Goal: Task Accomplishment & Management: Use online tool/utility

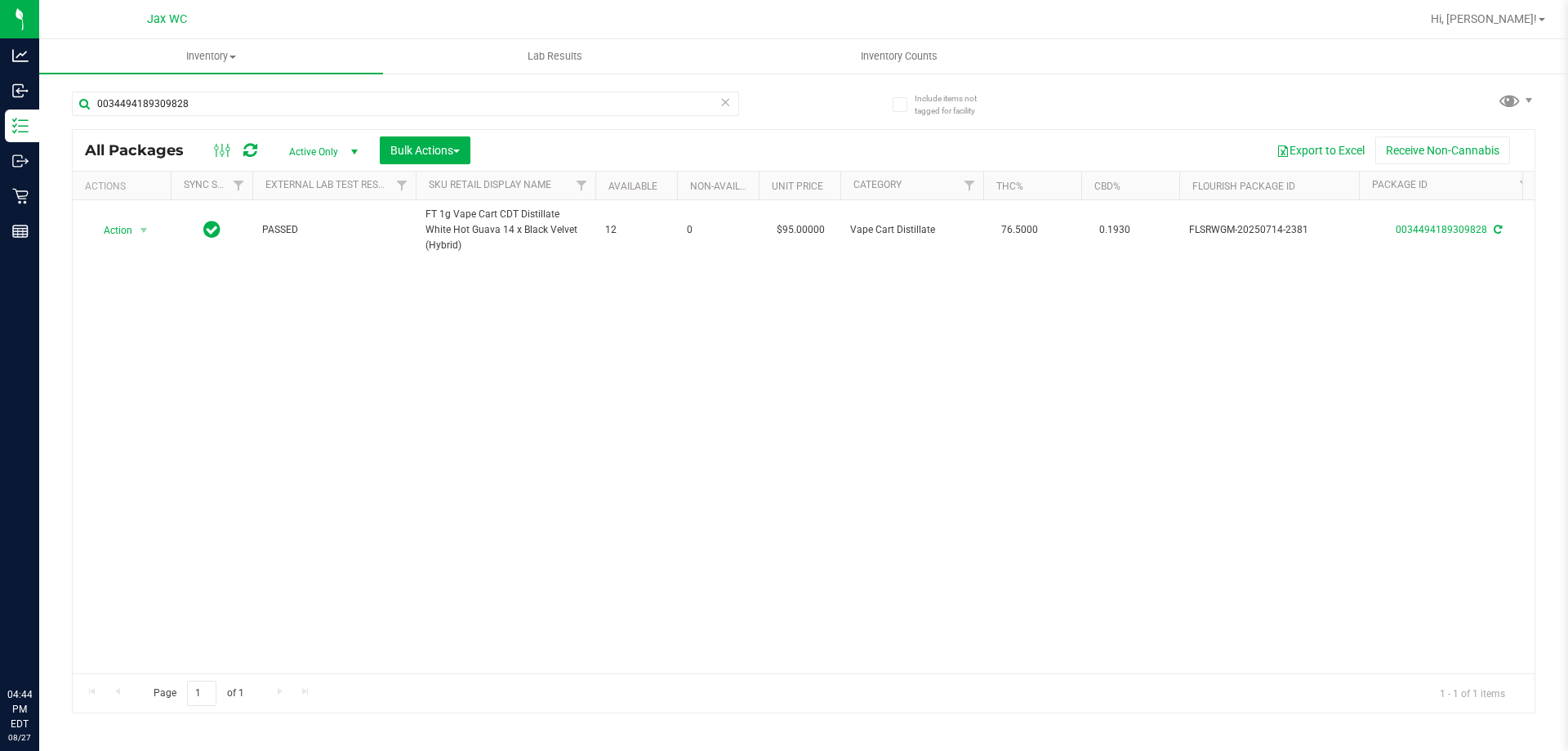
click at [259, 100] on input "0034494189309828" at bounding box center [405, 104] width 667 height 25
type input "7750417013327580"
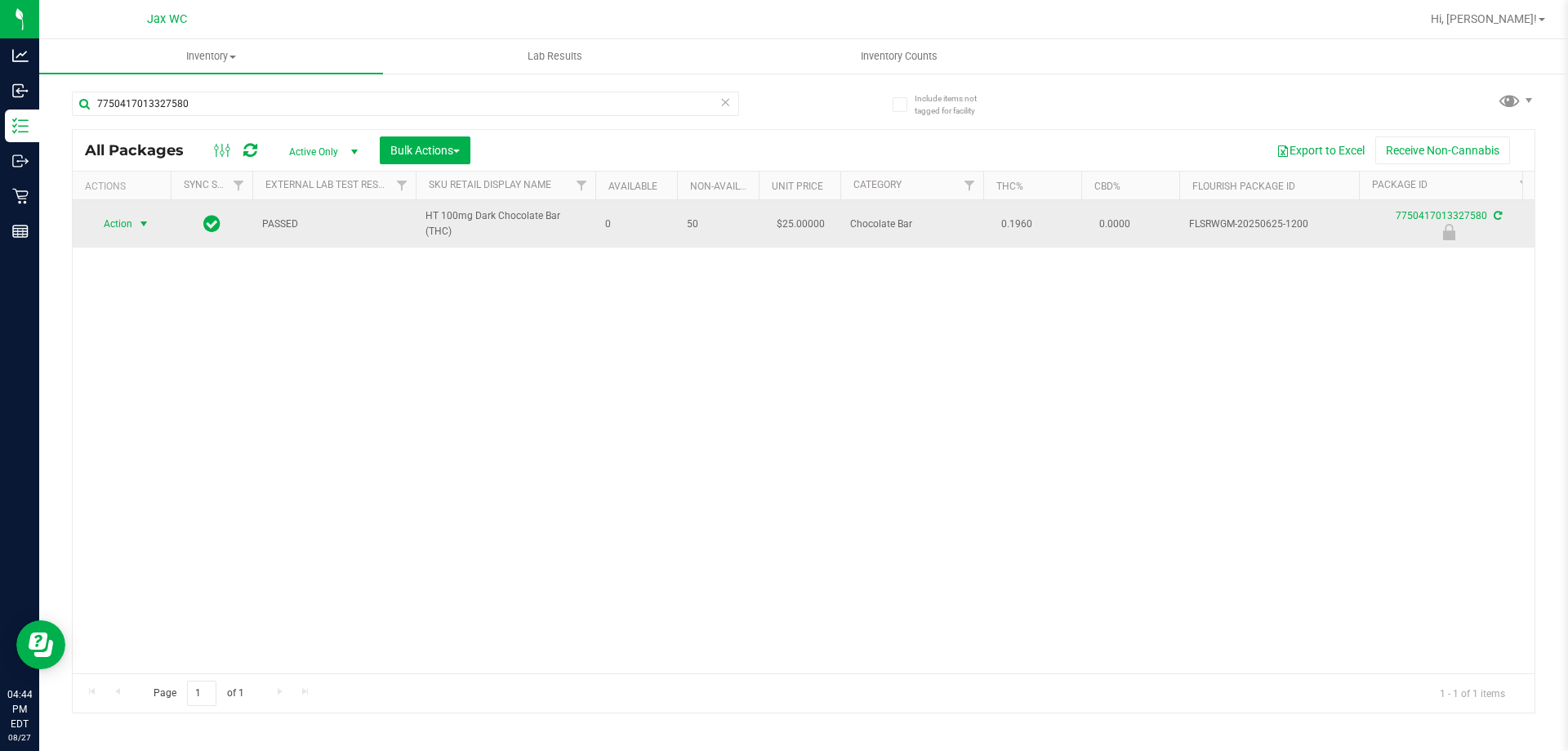
click at [138, 220] on span "select" at bounding box center [144, 224] width 13 height 13
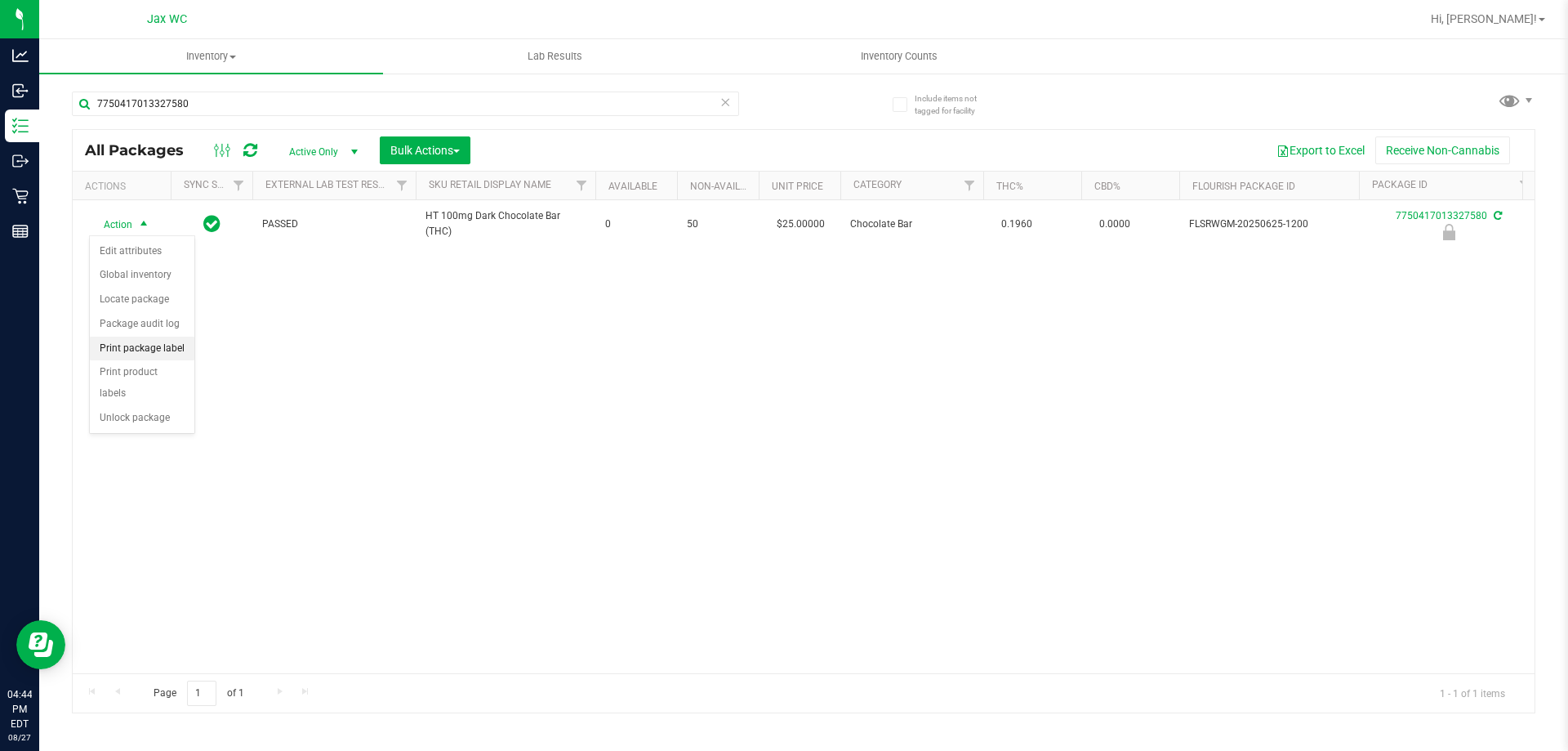
click at [153, 355] on li "Print package label" at bounding box center [142, 349] width 105 height 25
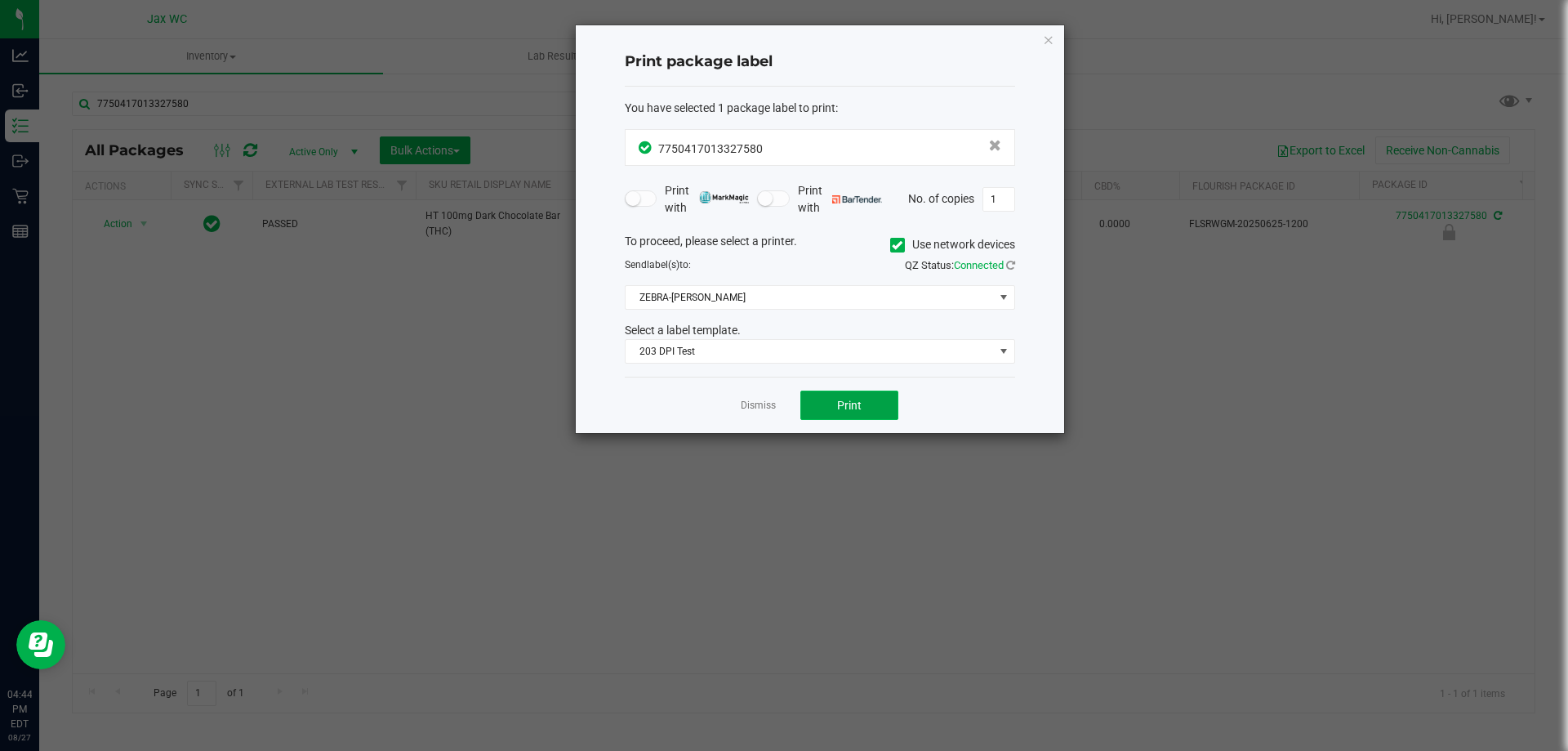
click at [865, 414] on button "Print" at bounding box center [849, 405] width 98 height 30
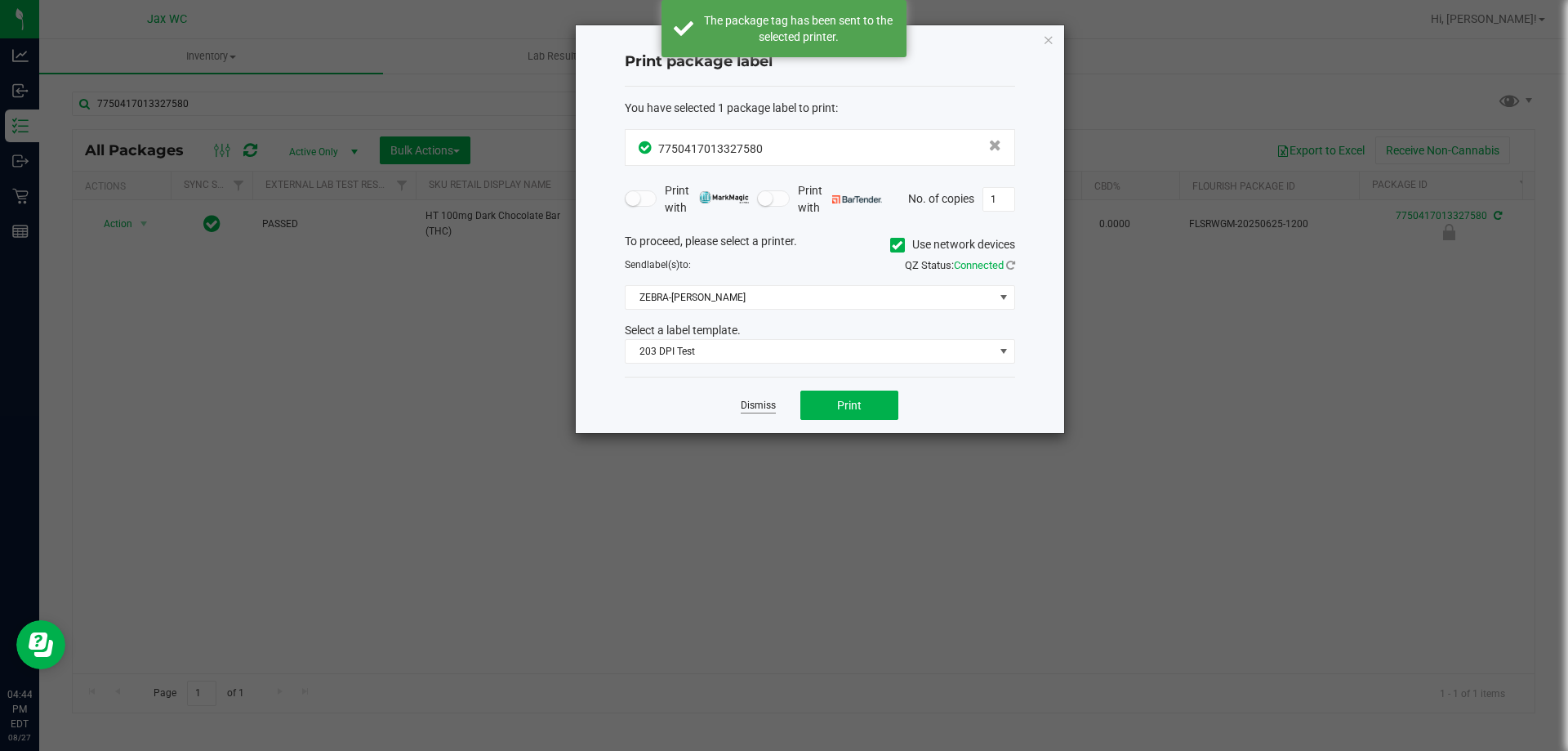
click at [764, 402] on link "Dismiss" at bounding box center [758, 405] width 35 height 14
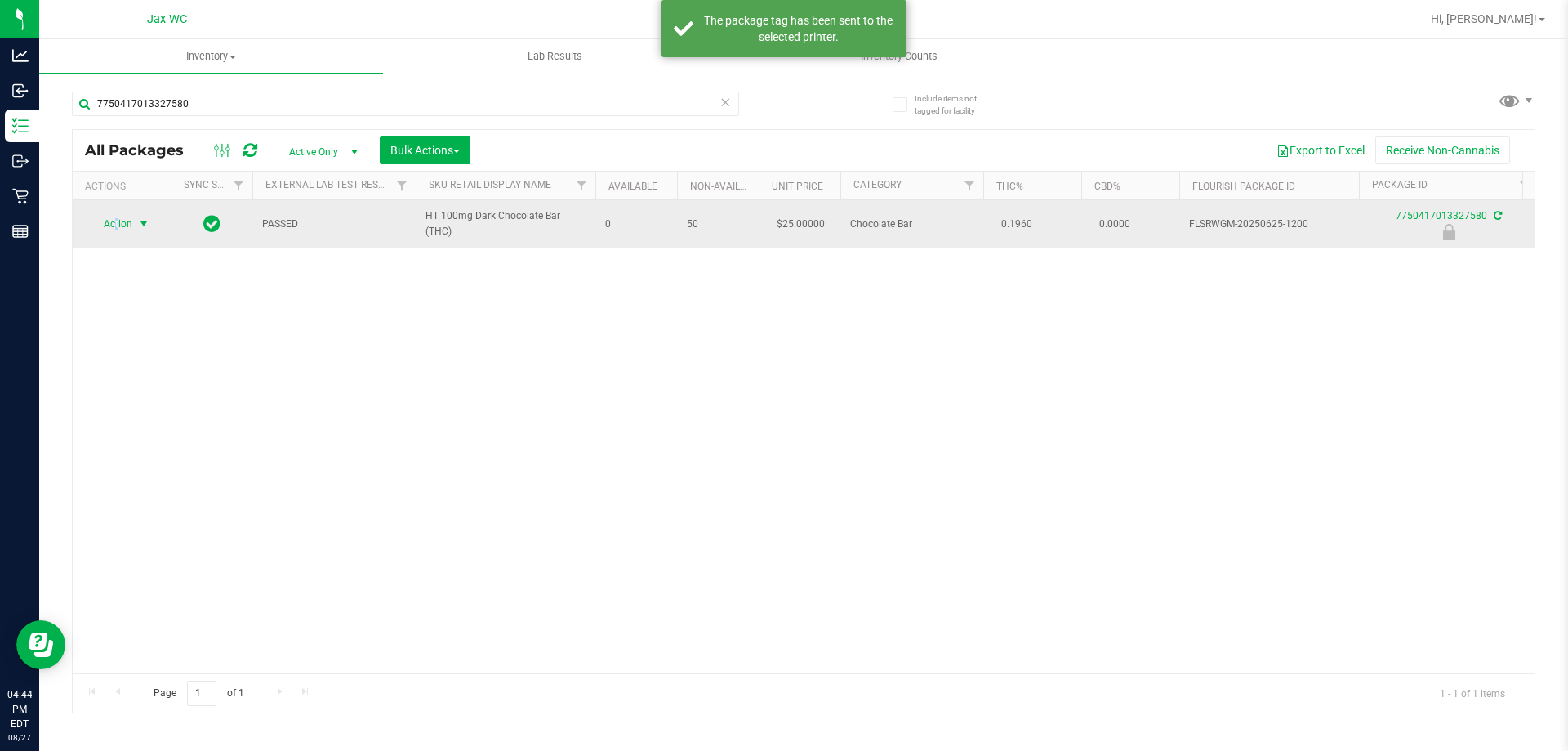
drag, startPoint x: 116, startPoint y: 220, endPoint x: 120, endPoint y: 232, distance: 12.6
click at [117, 220] on span "Action" at bounding box center [111, 224] width 44 height 23
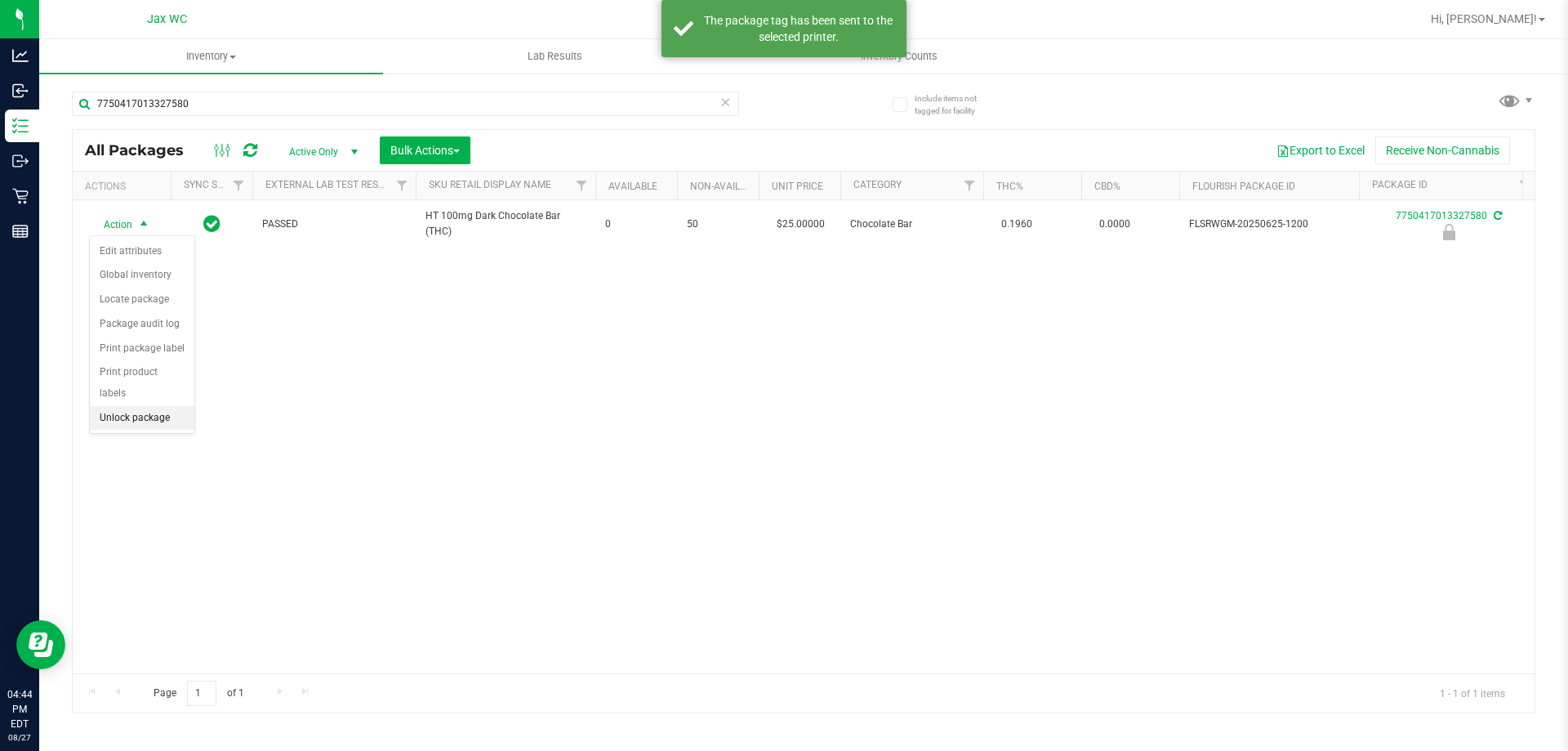
click at [133, 406] on li "Unlock package" at bounding box center [142, 418] width 105 height 25
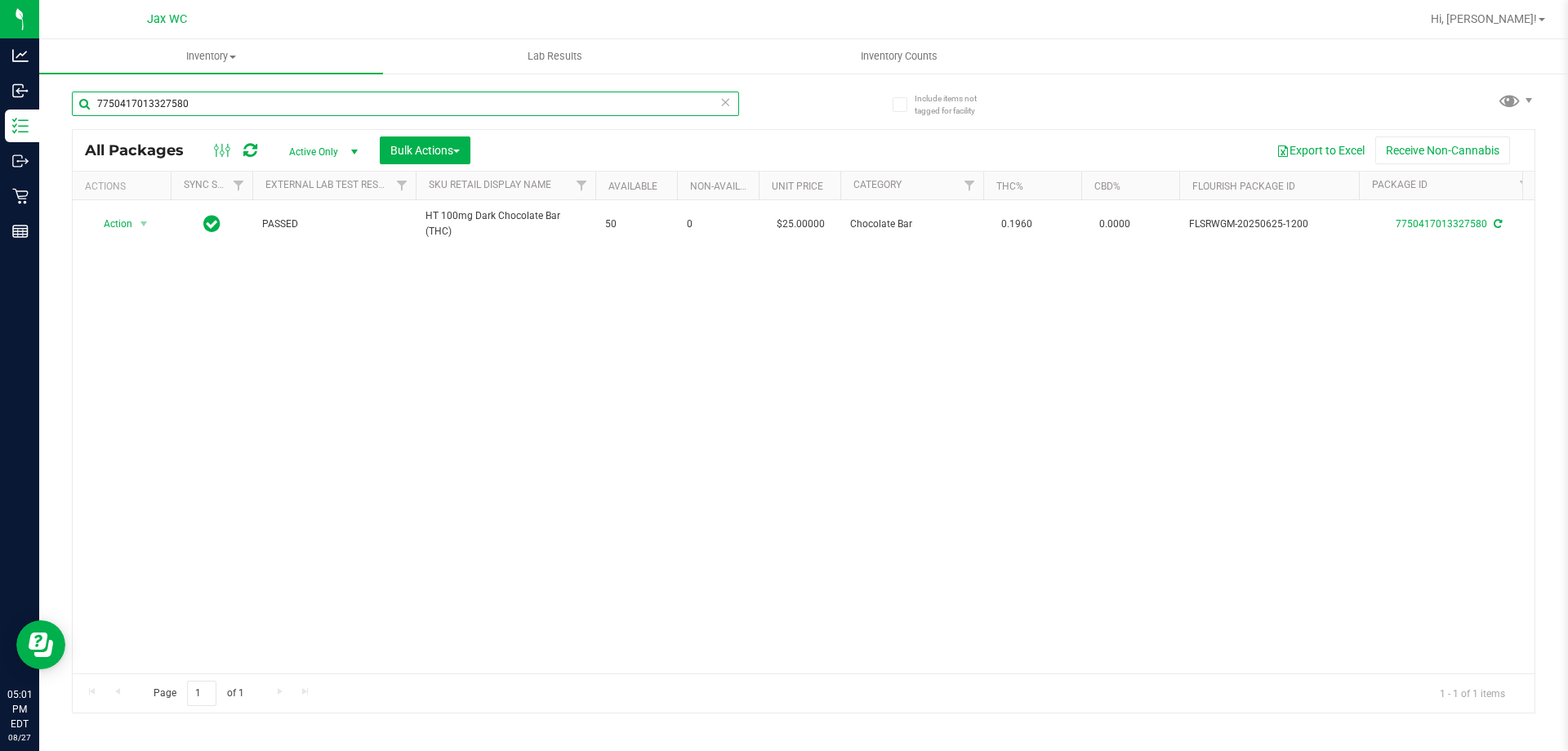
click at [295, 98] on input "7750417013327580" at bounding box center [405, 104] width 667 height 25
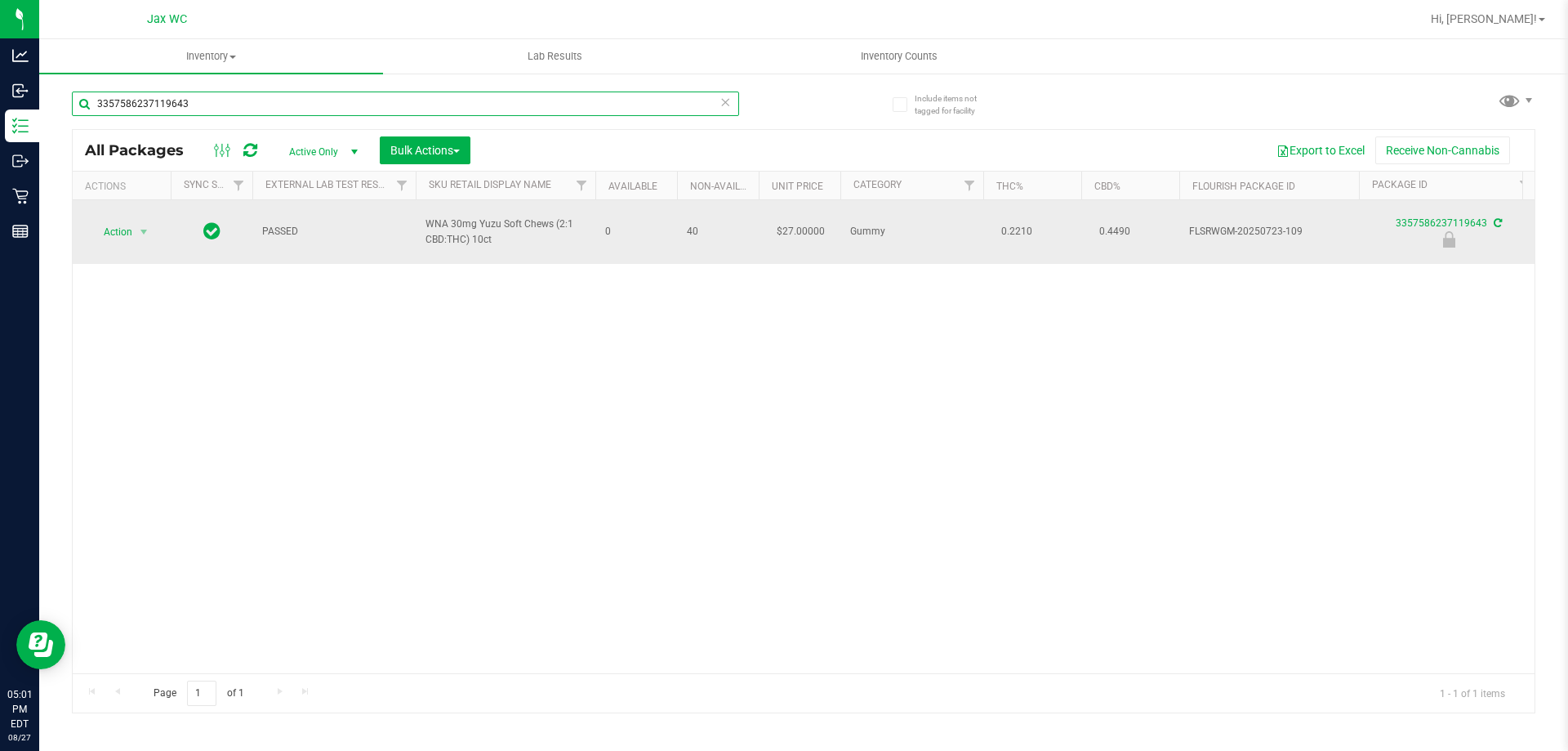
type input "3357586237119643"
click at [118, 220] on span "Action" at bounding box center [111, 232] width 44 height 23
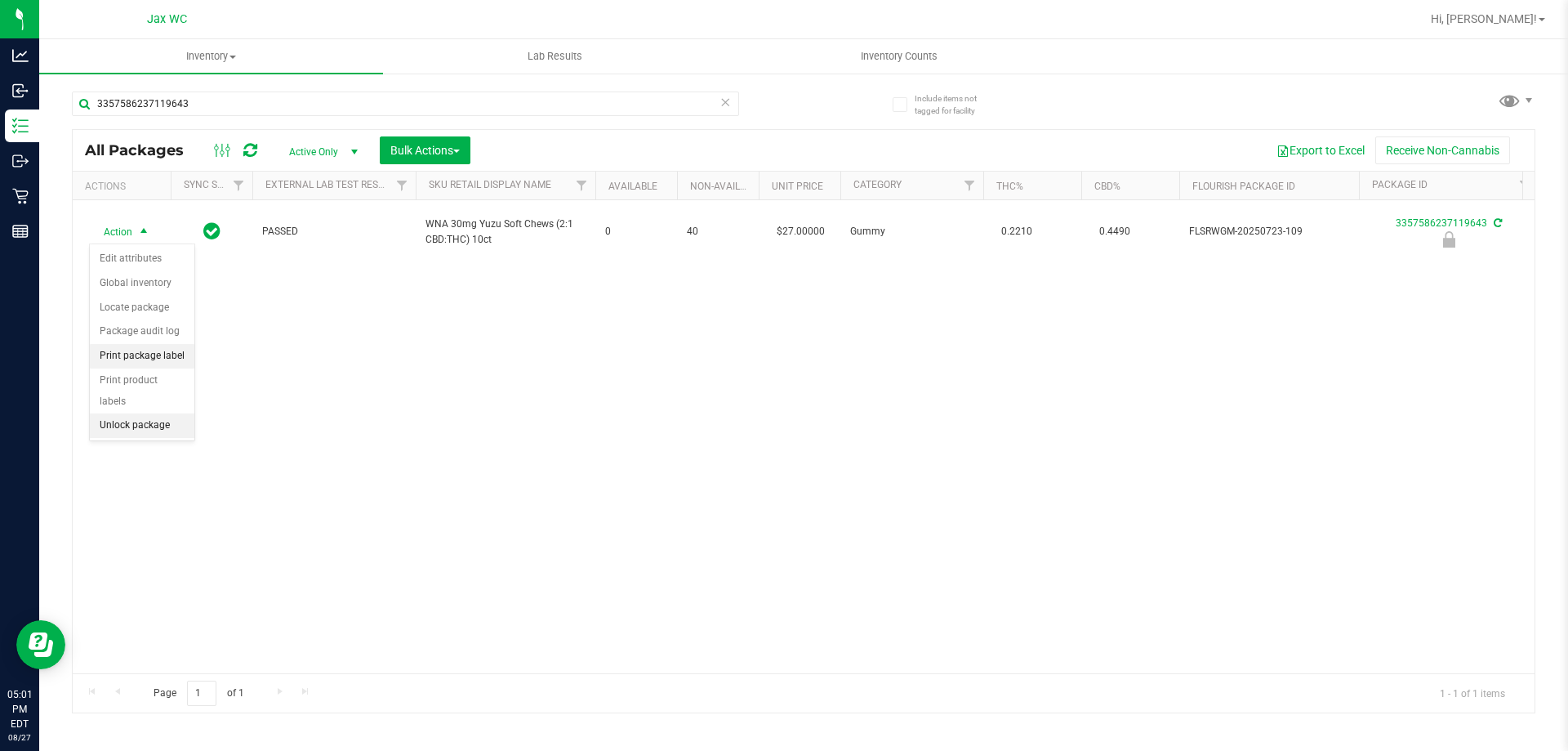
click at [153, 355] on li "Print package label" at bounding box center [142, 356] width 105 height 25
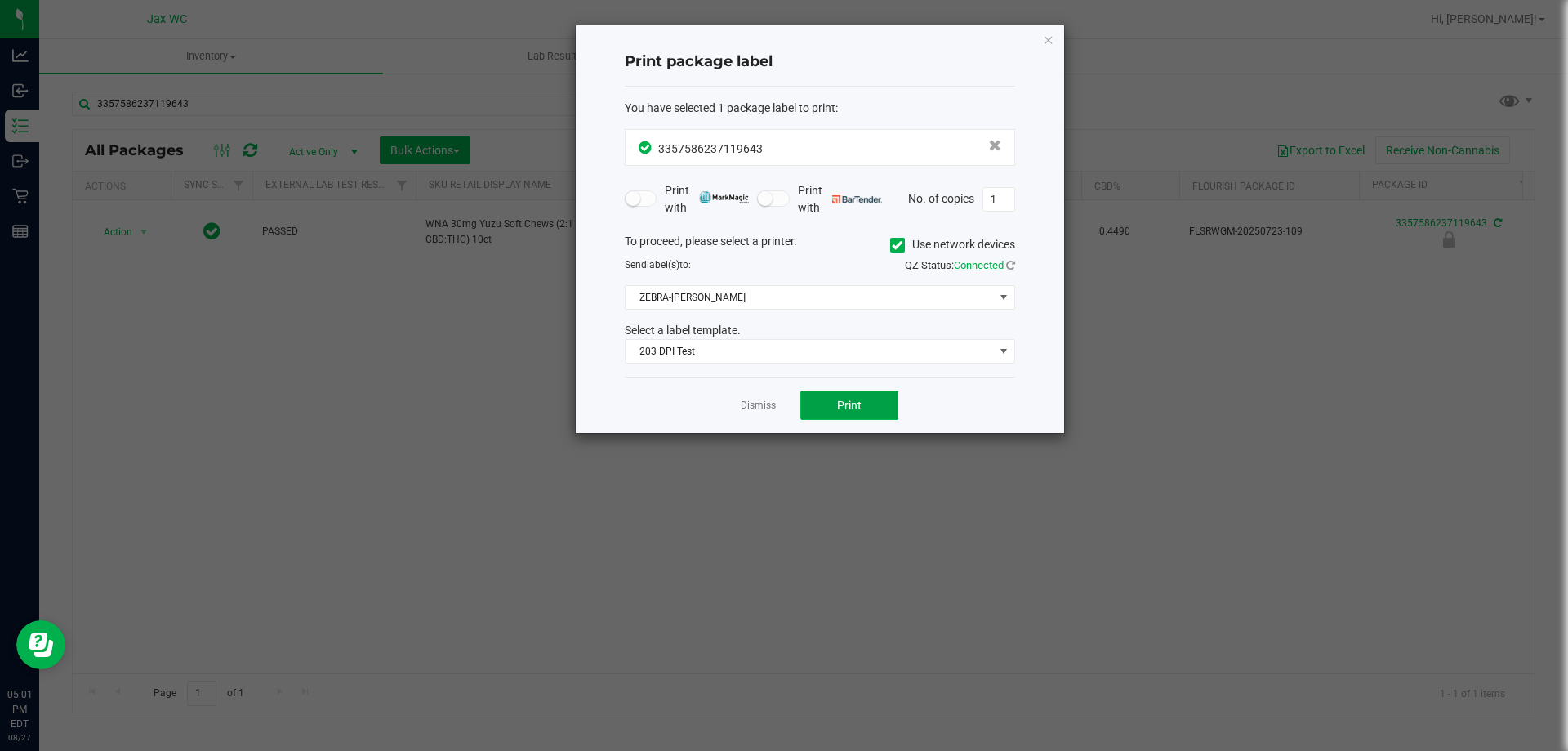
click at [844, 415] on button "Print" at bounding box center [849, 405] width 98 height 30
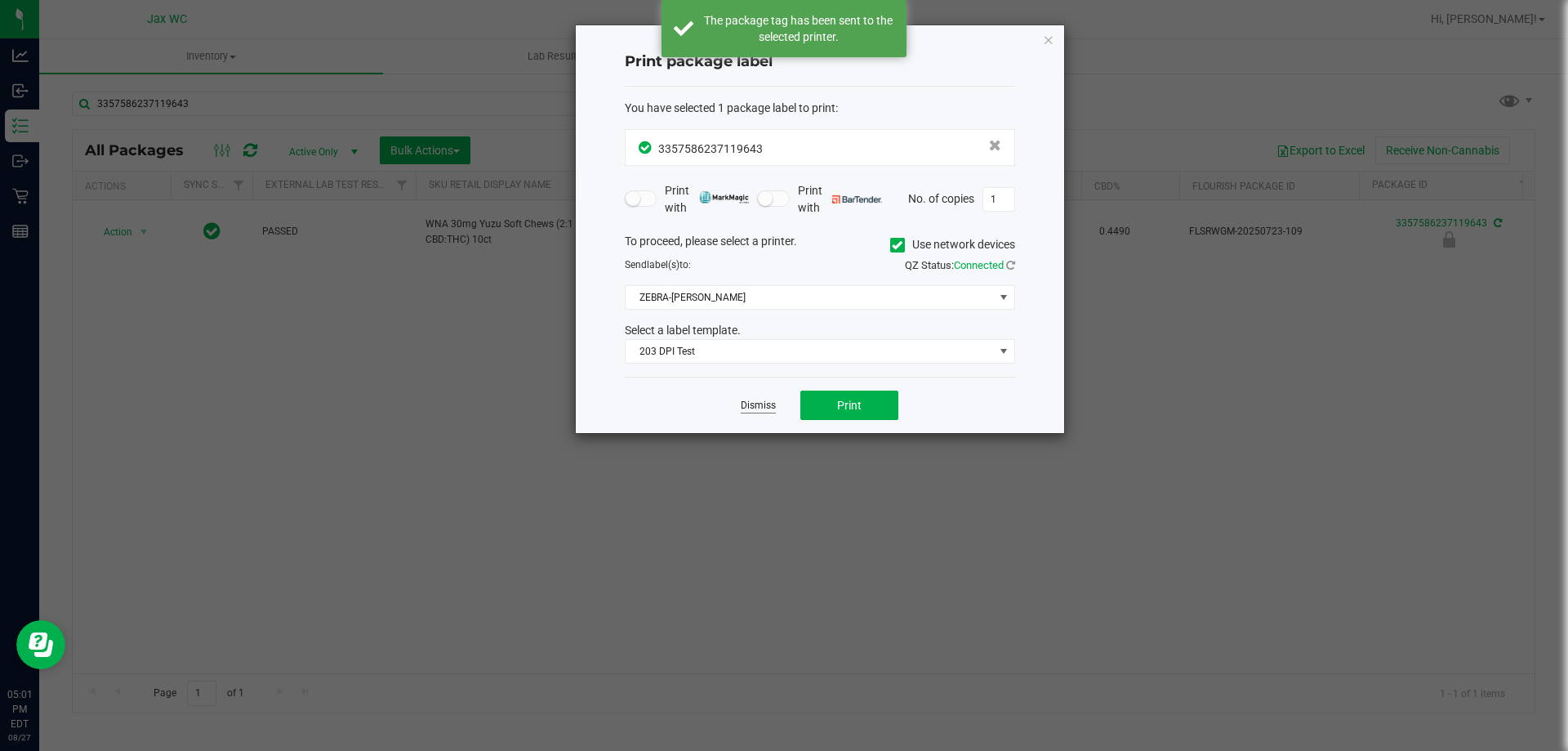
click at [770, 402] on link "Dismiss" at bounding box center [758, 405] width 35 height 14
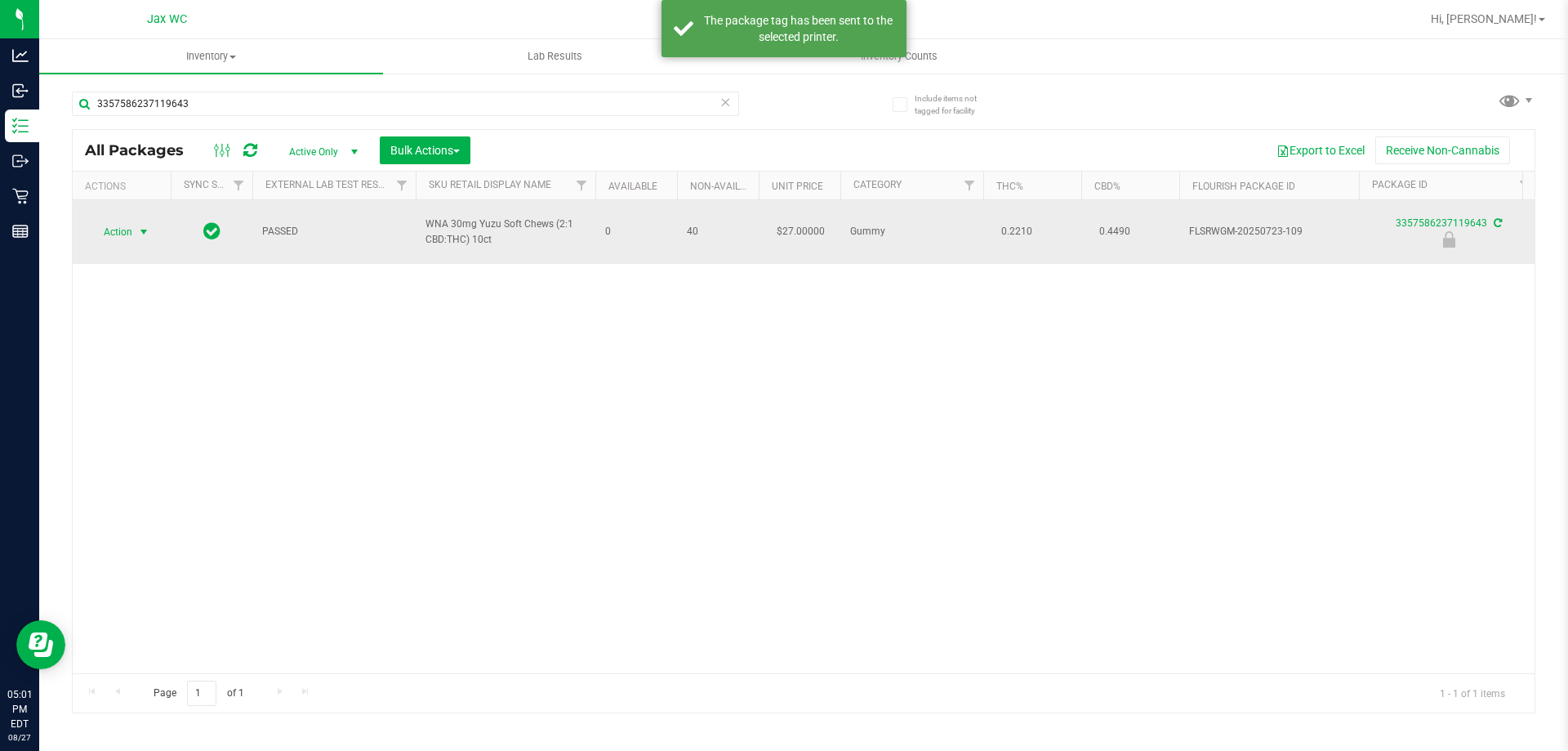
click at [128, 226] on span "Action" at bounding box center [111, 232] width 44 height 23
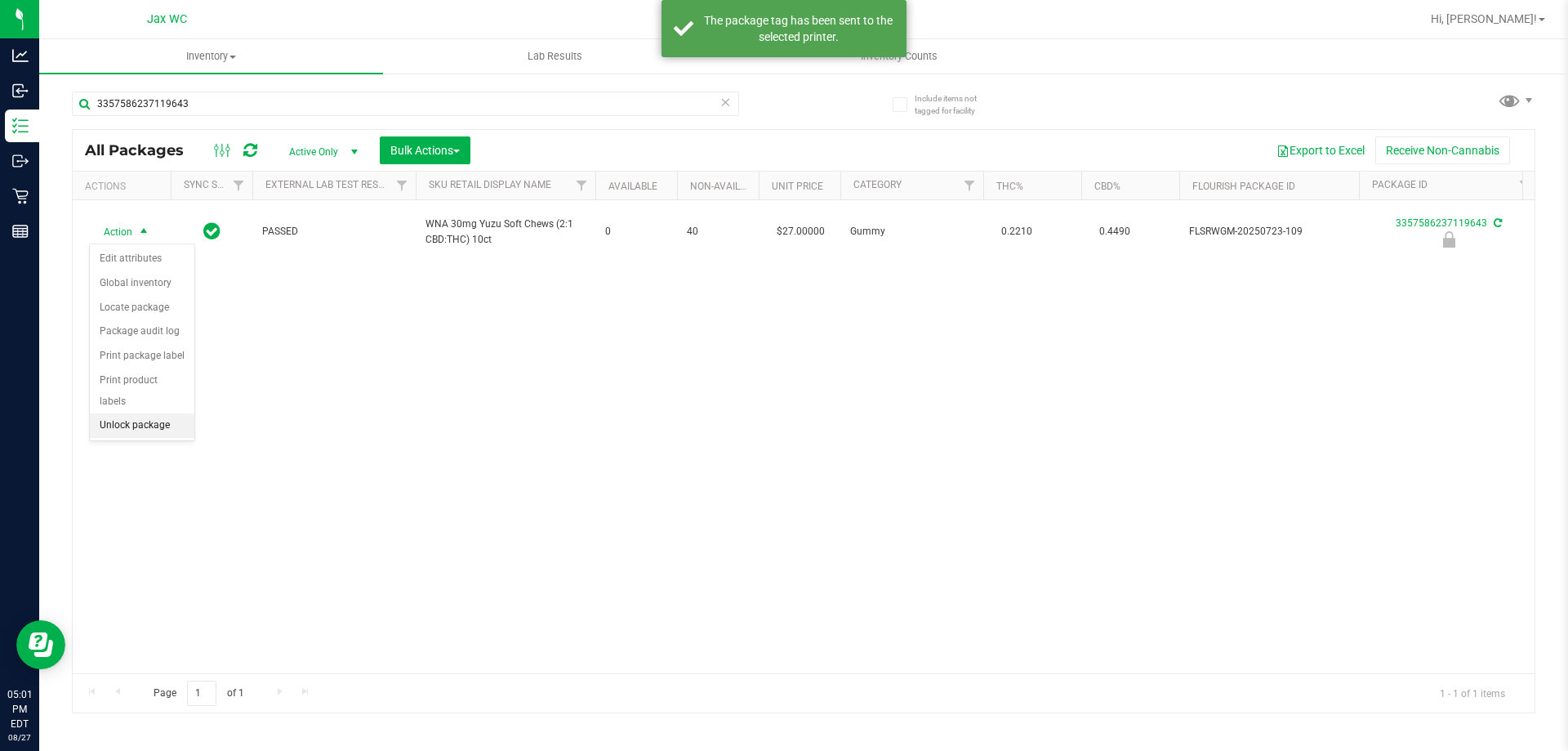
click at [132, 414] on li "Unlock package" at bounding box center [142, 426] width 105 height 25
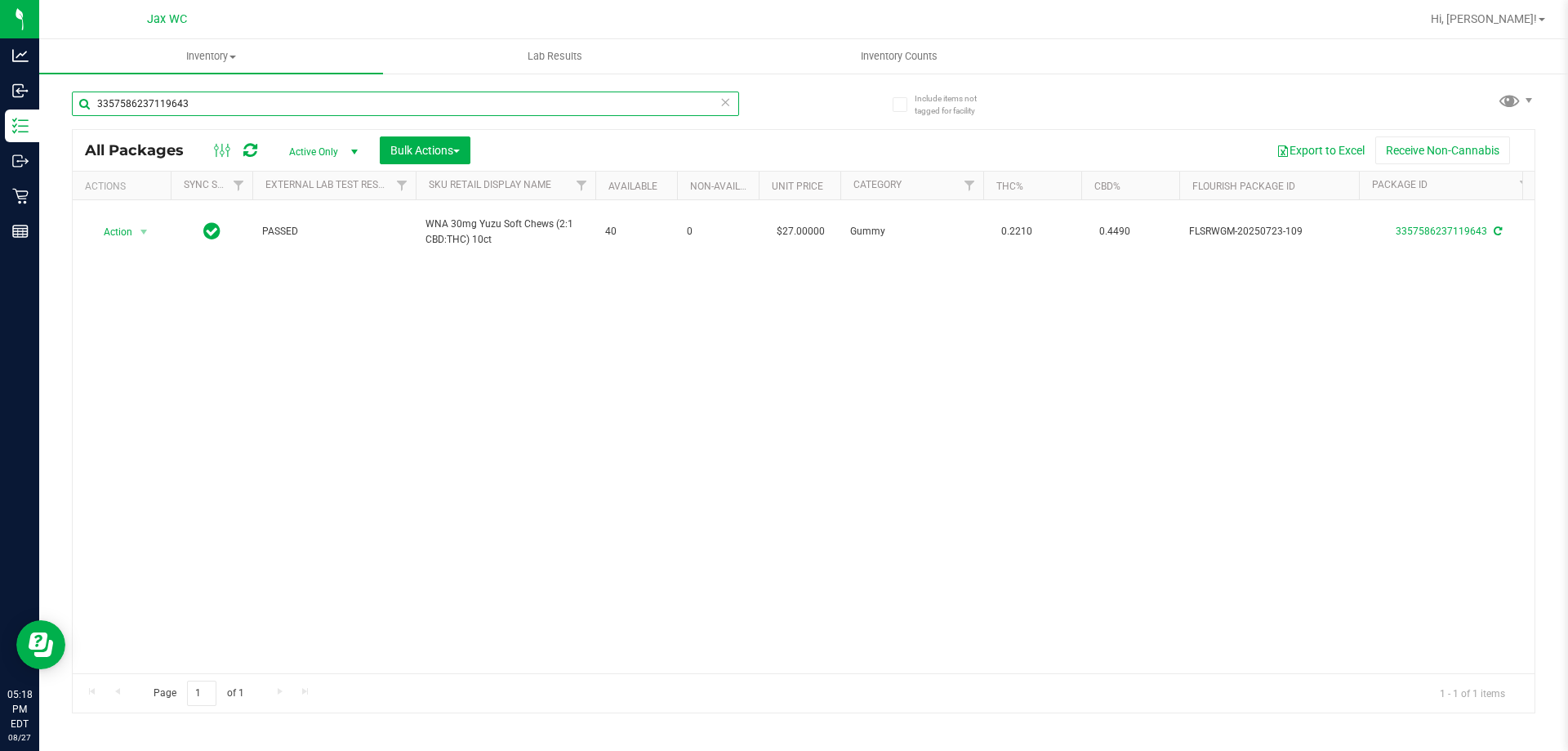
click at [264, 96] on input "3357586237119643" at bounding box center [405, 104] width 667 height 25
type input "7842690223175552"
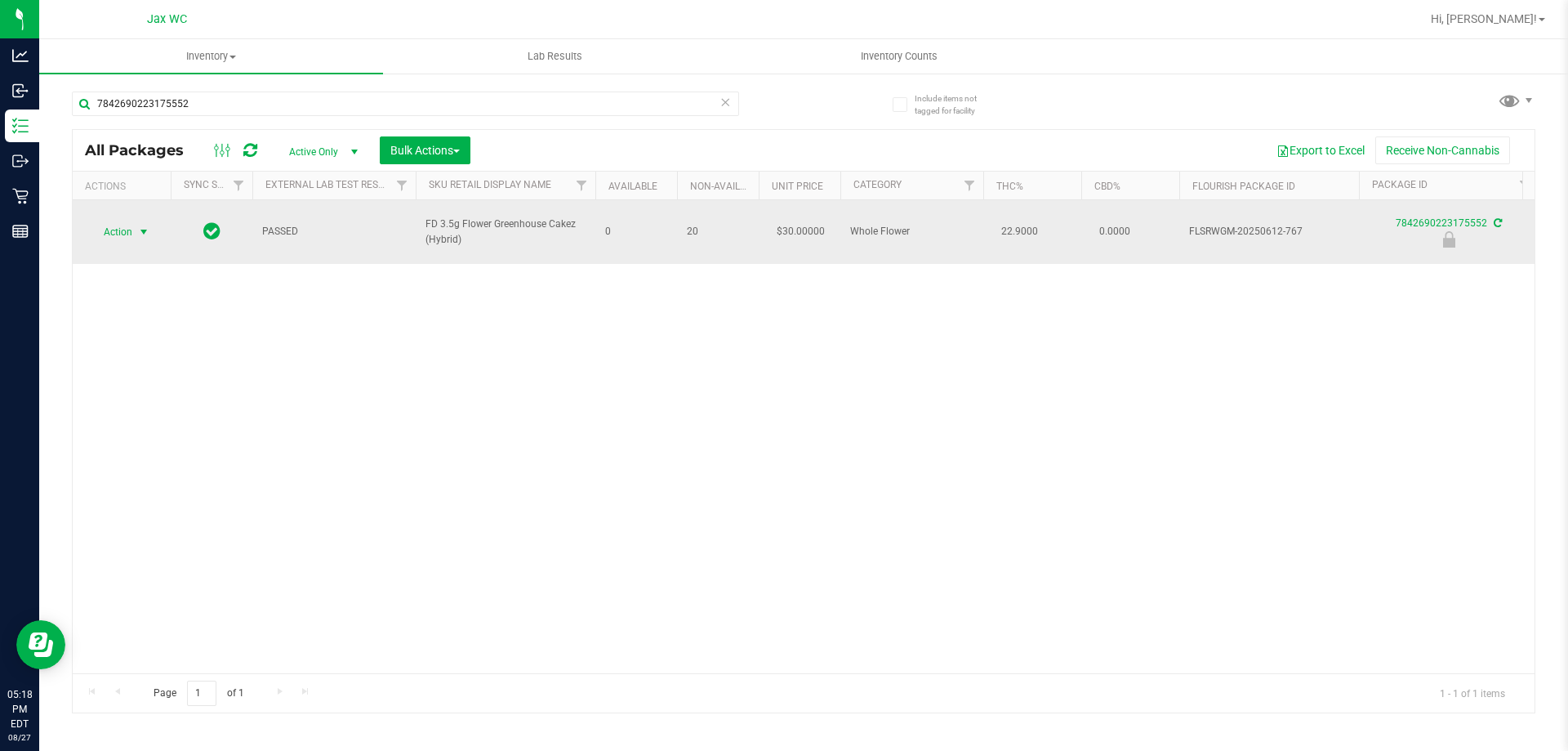
click at [129, 225] on span "Action" at bounding box center [111, 232] width 44 height 23
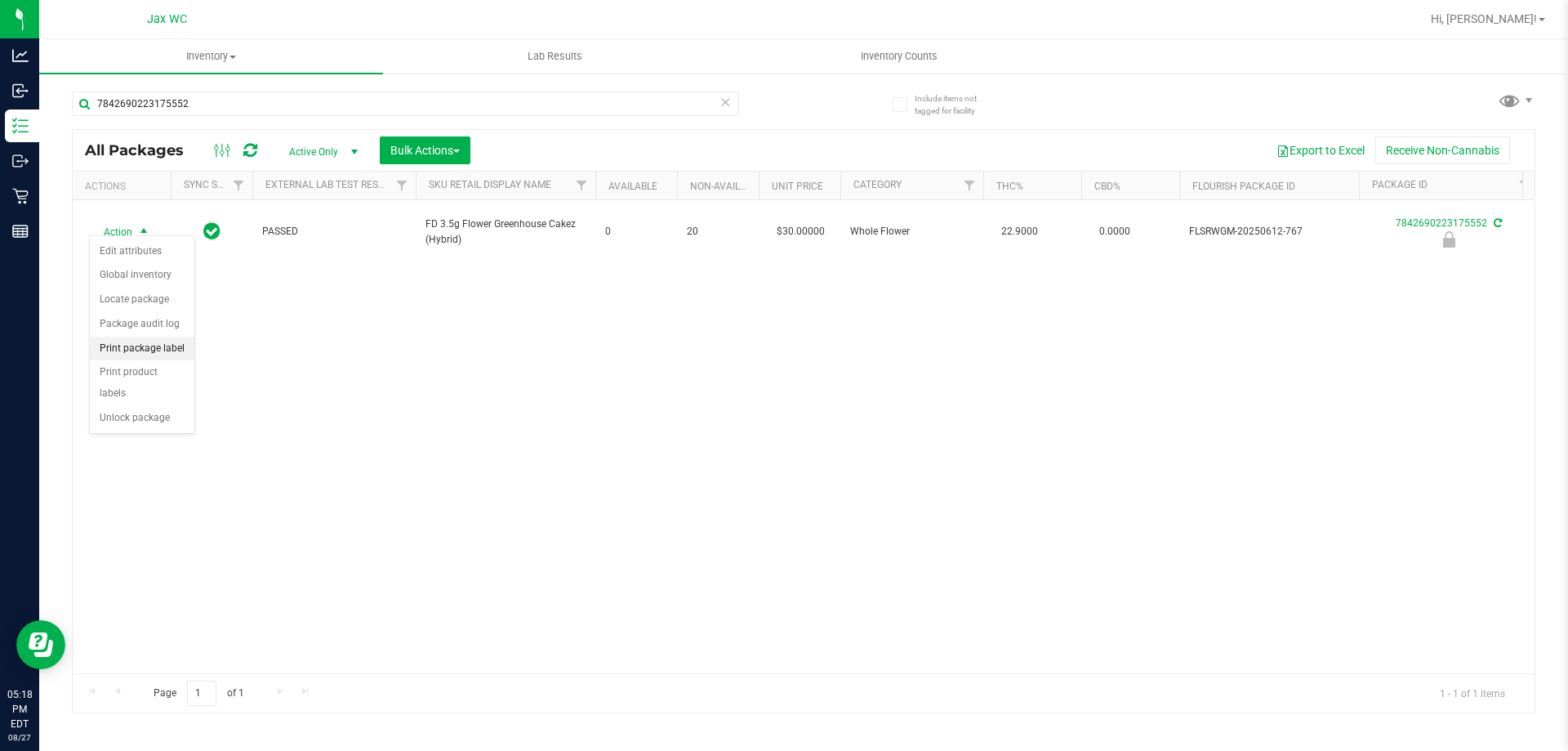
click at [183, 353] on li "Print package label" at bounding box center [142, 349] width 105 height 25
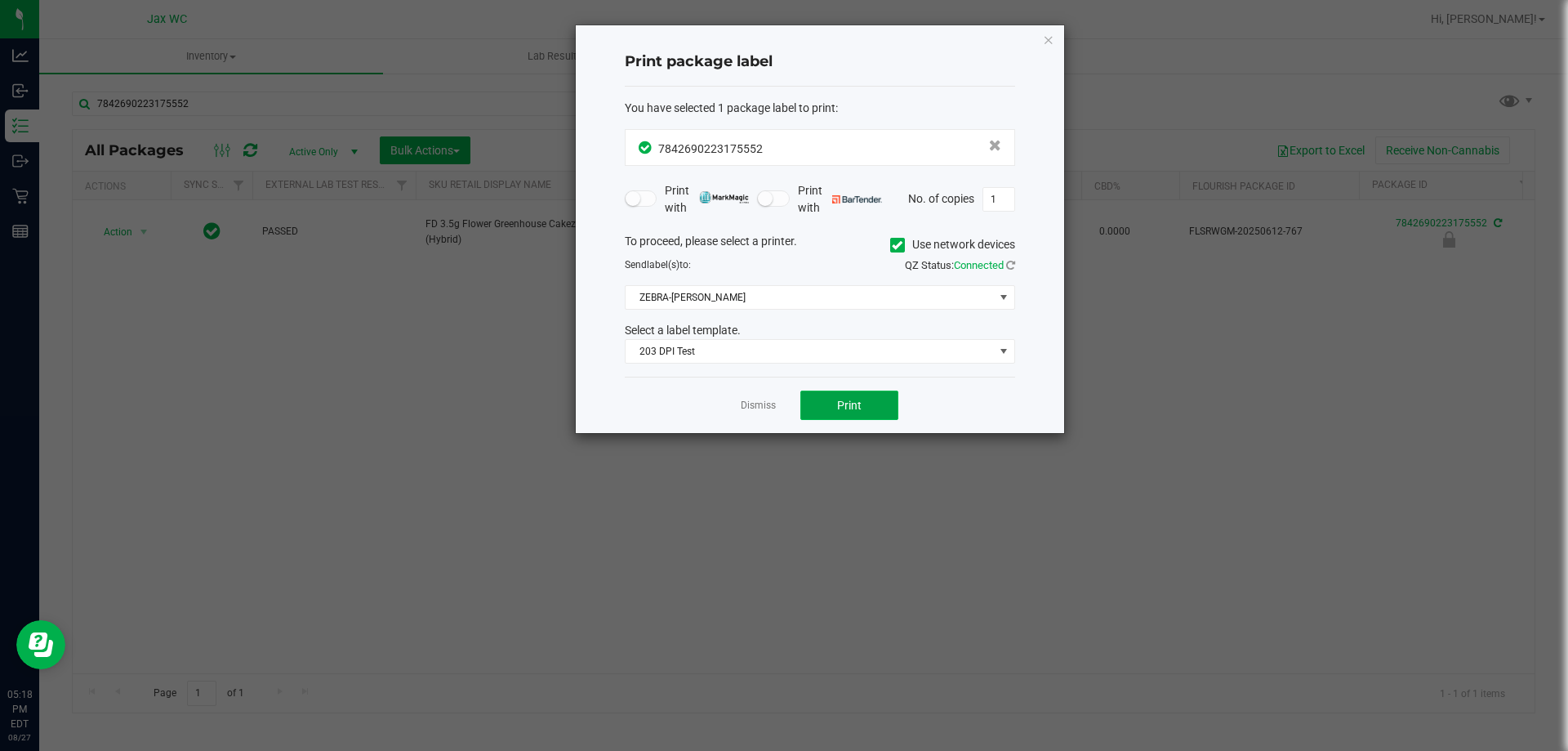
click at [841, 403] on span "Print" at bounding box center [849, 405] width 25 height 13
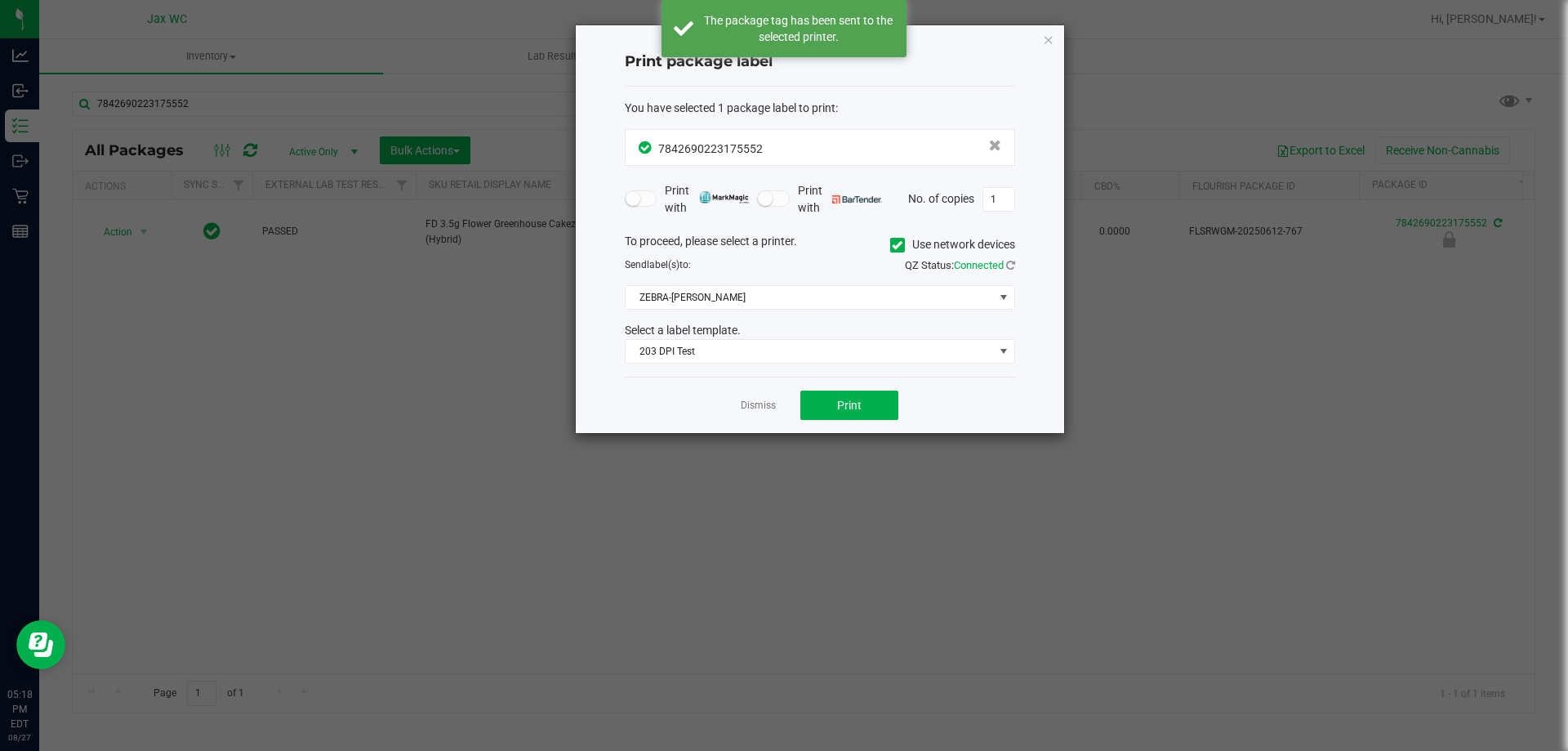
click at [768, 404] on link "Dismiss" at bounding box center [758, 405] width 35 height 14
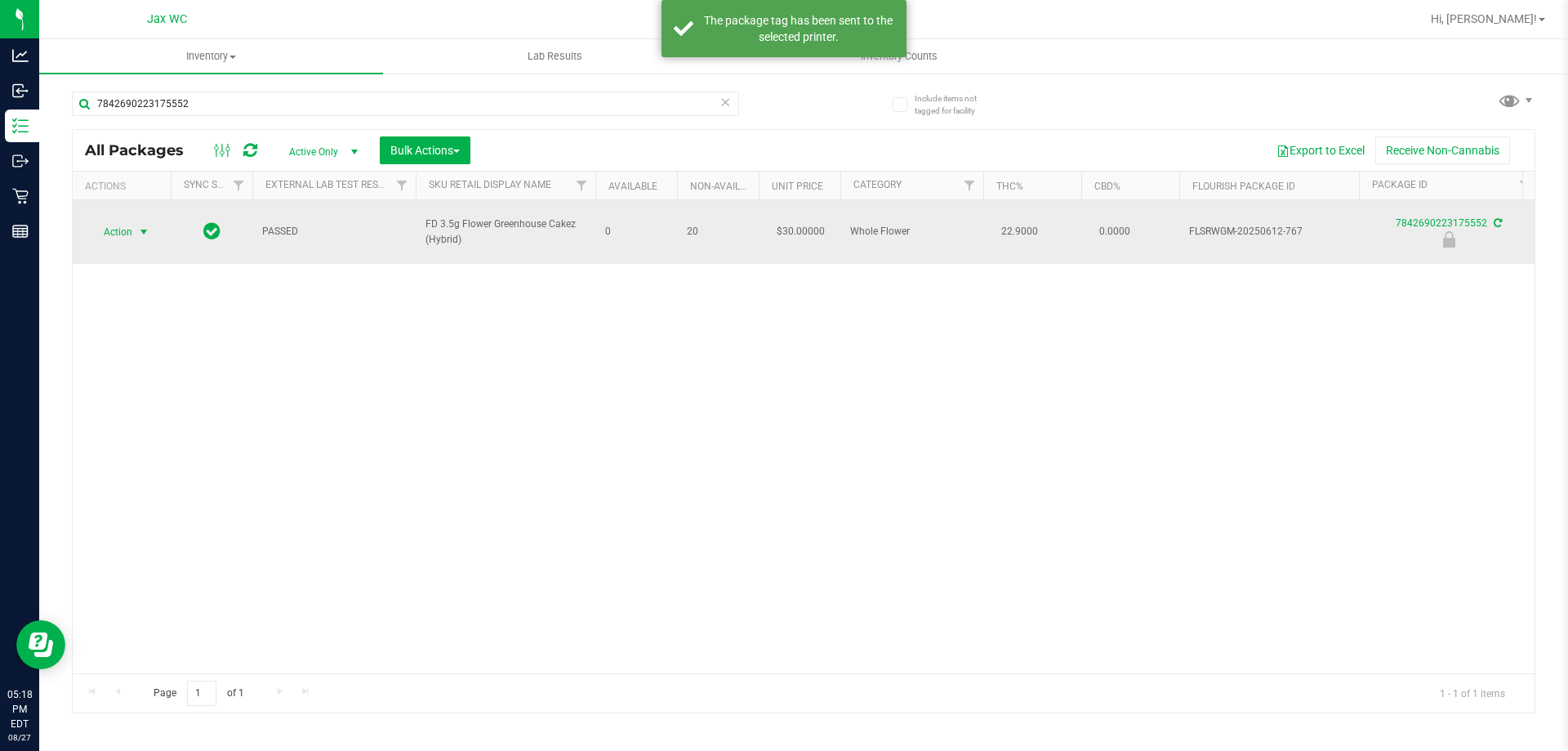
click at [143, 226] on span "select" at bounding box center [144, 233] width 13 height 13
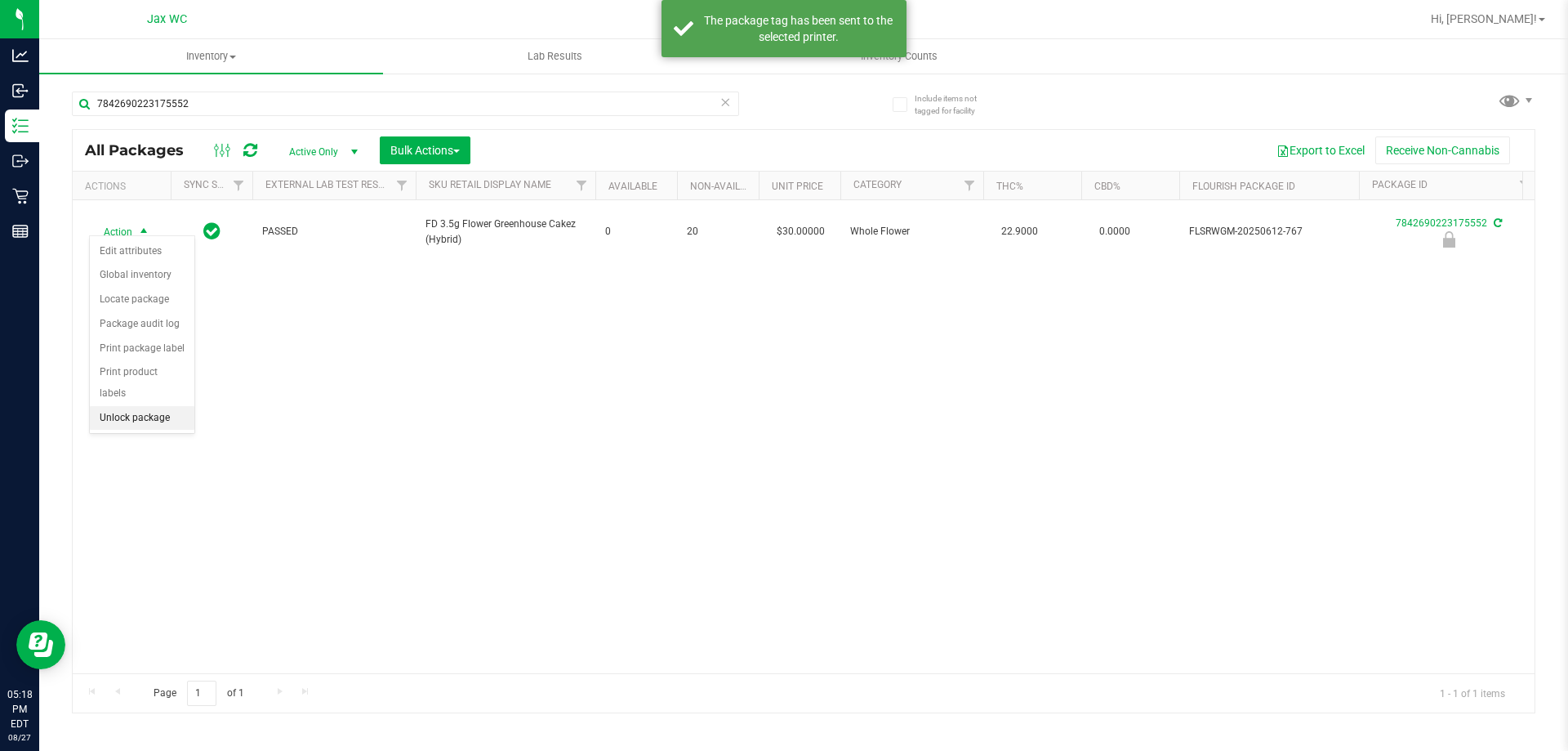
click at [155, 406] on li "Unlock package" at bounding box center [142, 418] width 105 height 25
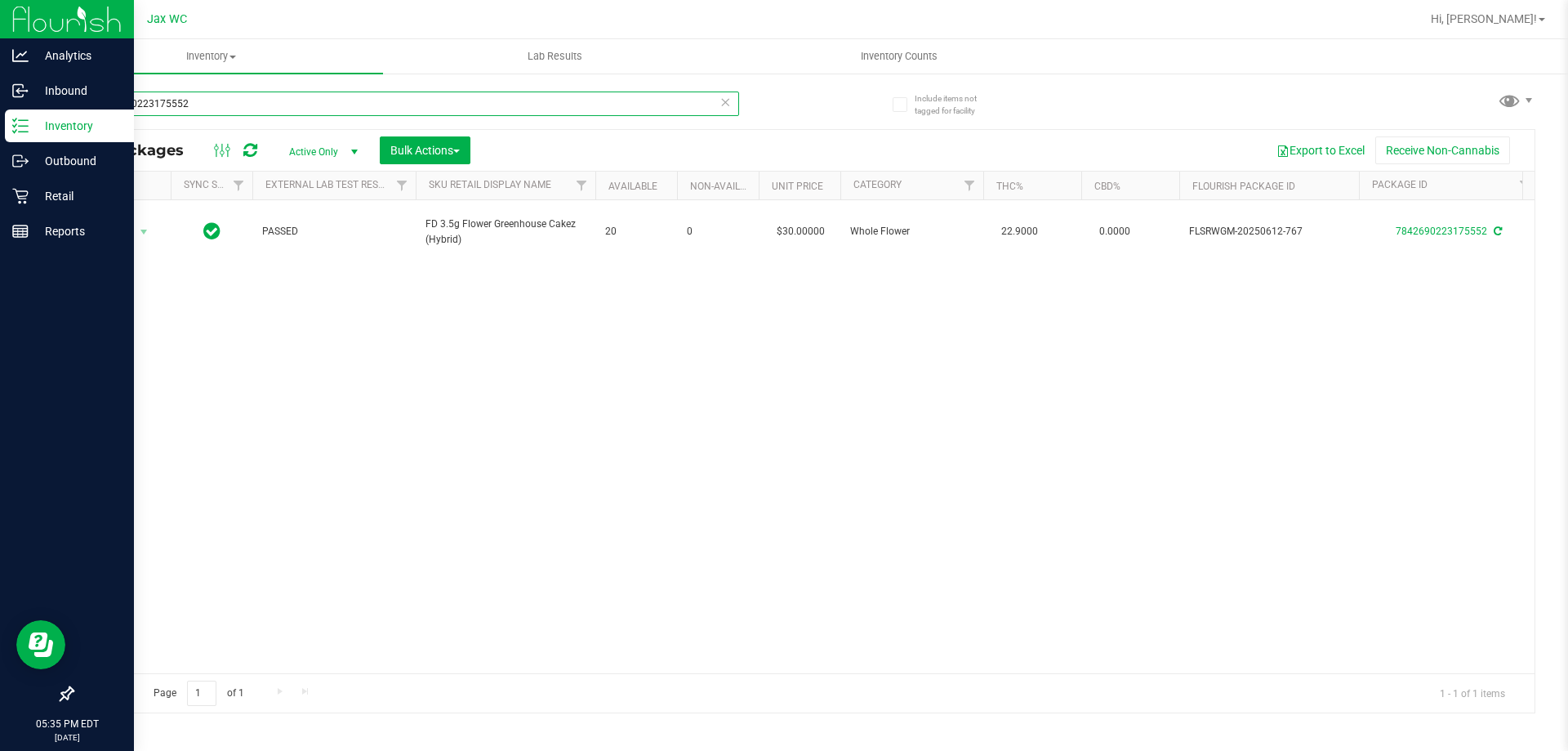
drag, startPoint x: 222, startPoint y: 107, endPoint x: 0, endPoint y: 10, distance: 242.3
click at [0, 10] on div "Analytics Inbound Inventory Outbound Retail Reports 05:35 PM EDT 08/27/2025 08/…" at bounding box center [784, 376] width 1568 height 751
type input "4174698717664068"
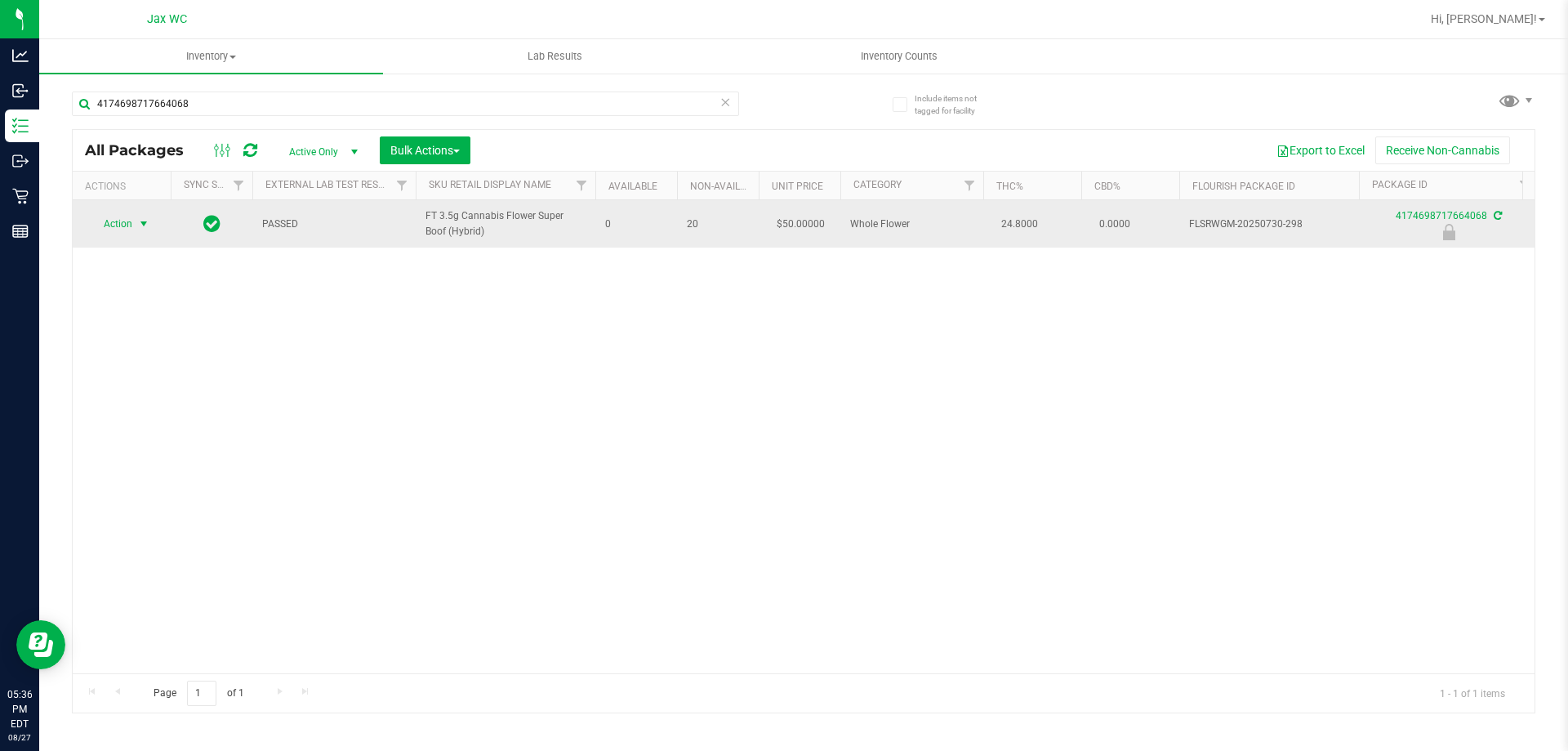
click at [125, 226] on span "Action" at bounding box center [111, 224] width 44 height 23
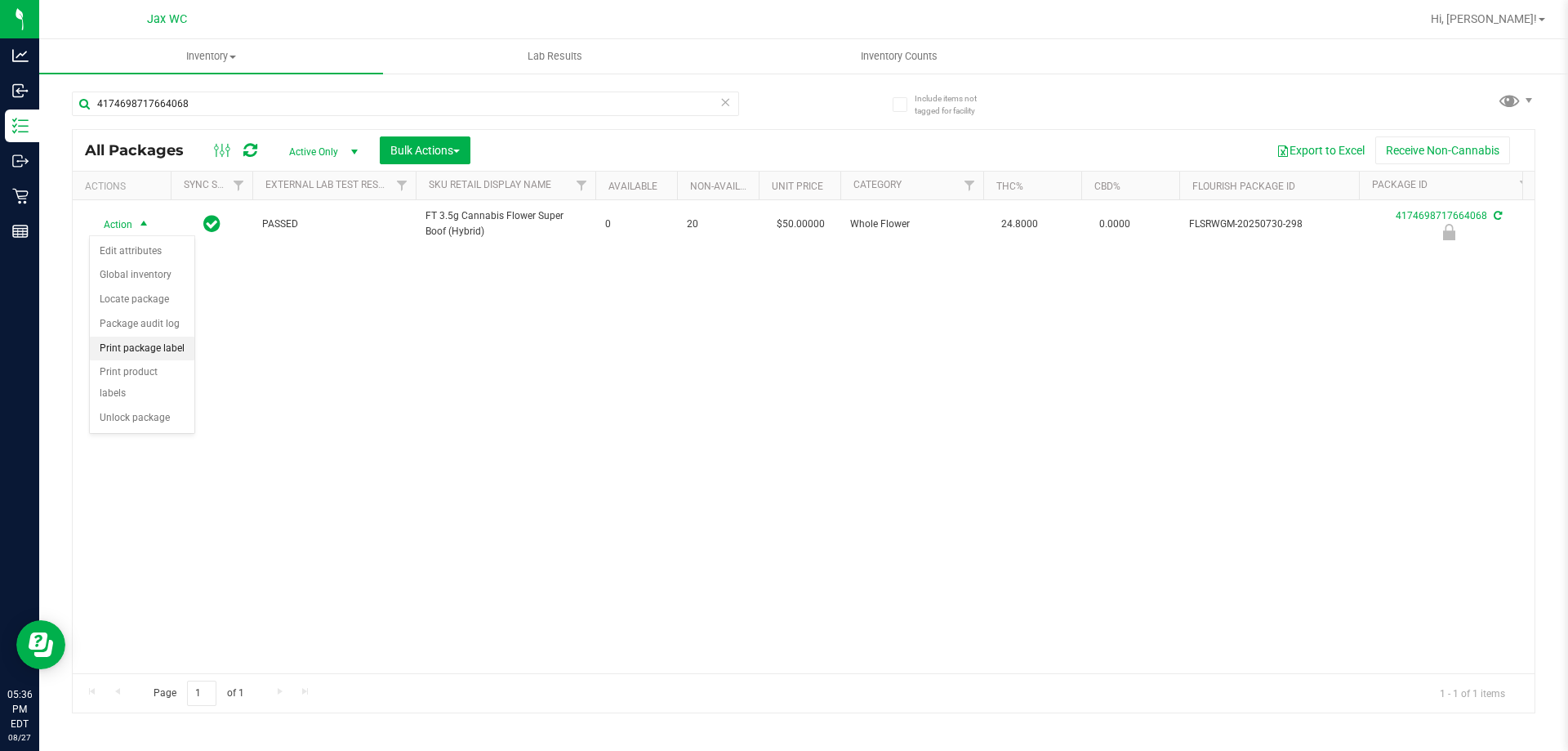
click at [157, 350] on li "Print package label" at bounding box center [142, 349] width 105 height 25
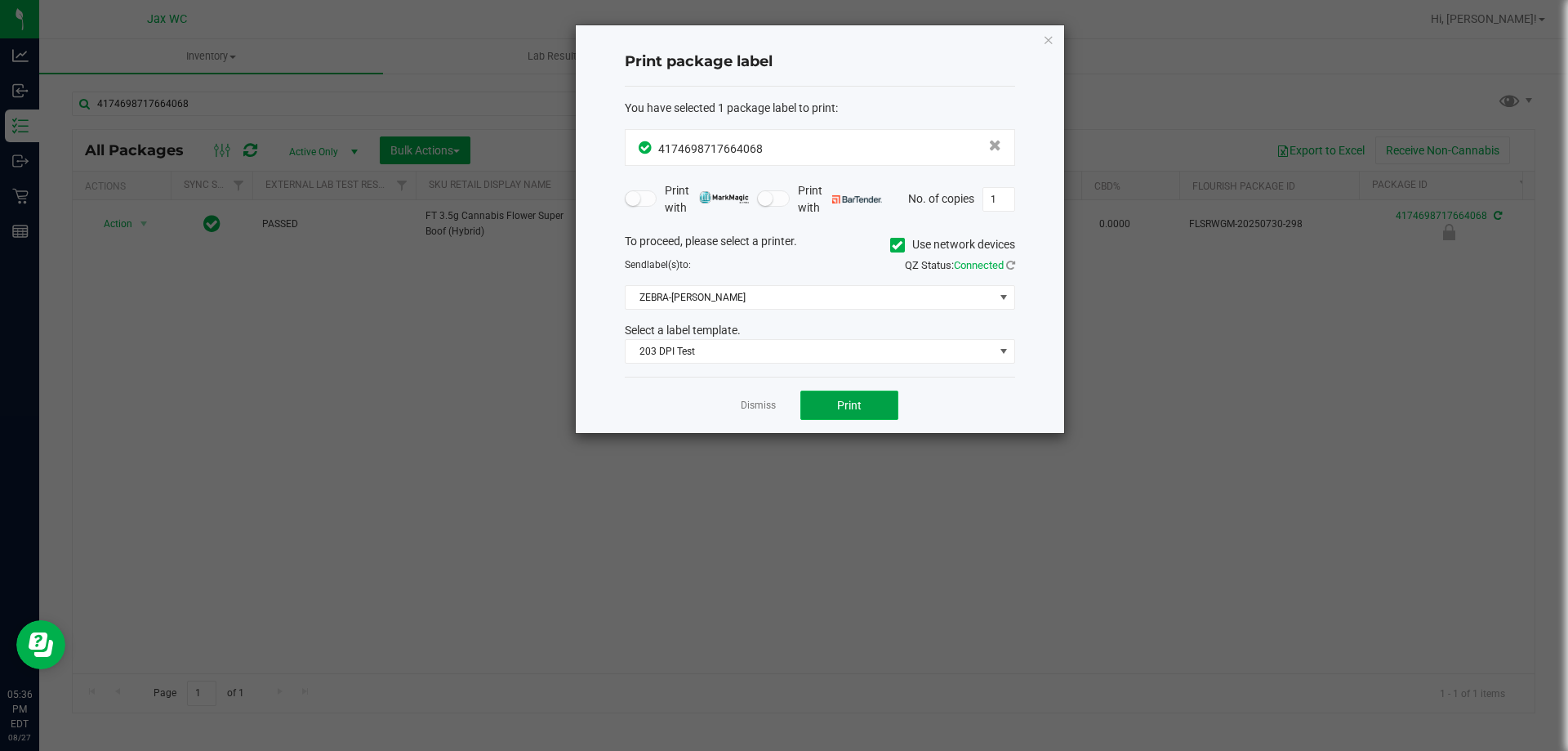
click at [839, 407] on span "Print" at bounding box center [849, 405] width 25 height 13
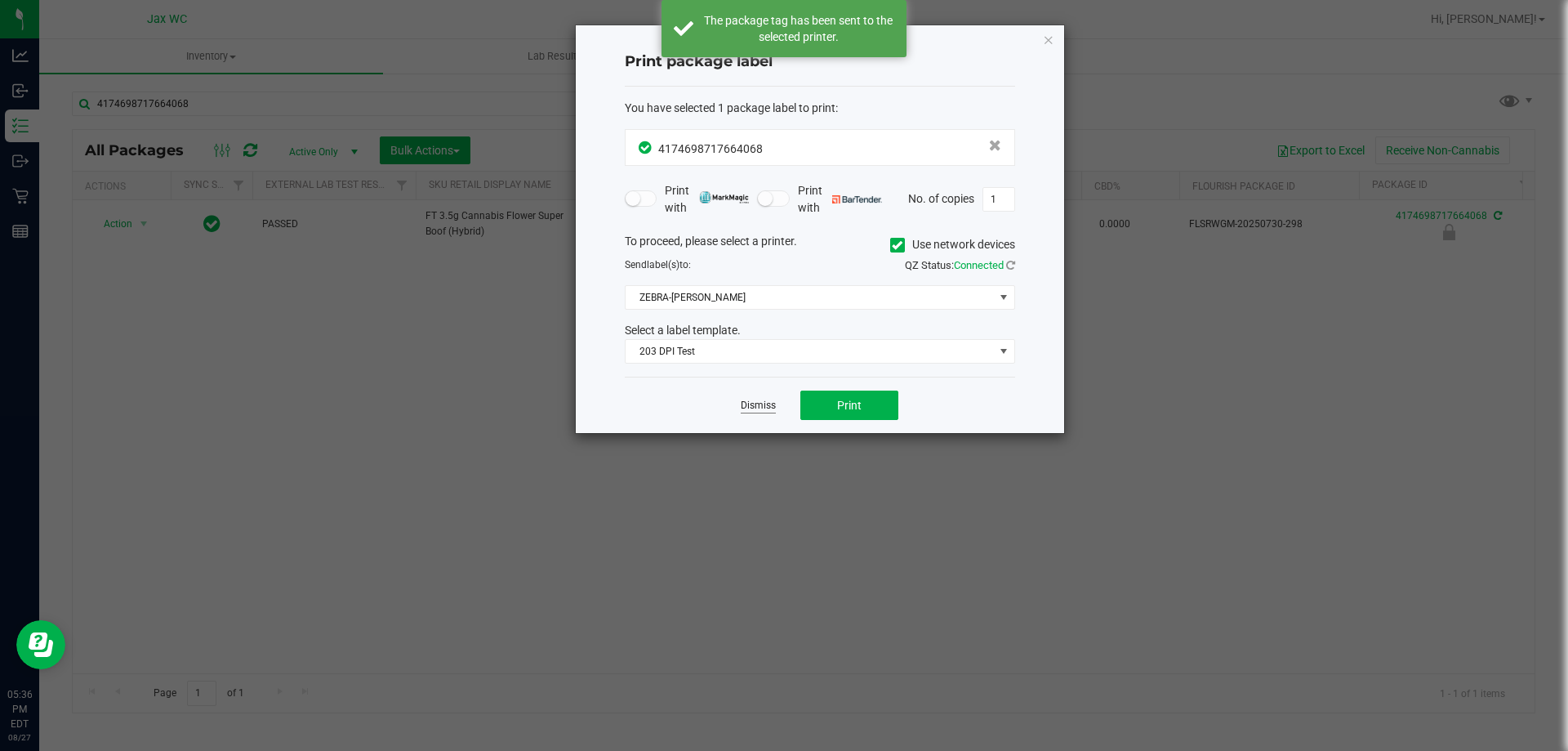
click at [756, 406] on link "Dismiss" at bounding box center [758, 405] width 35 height 14
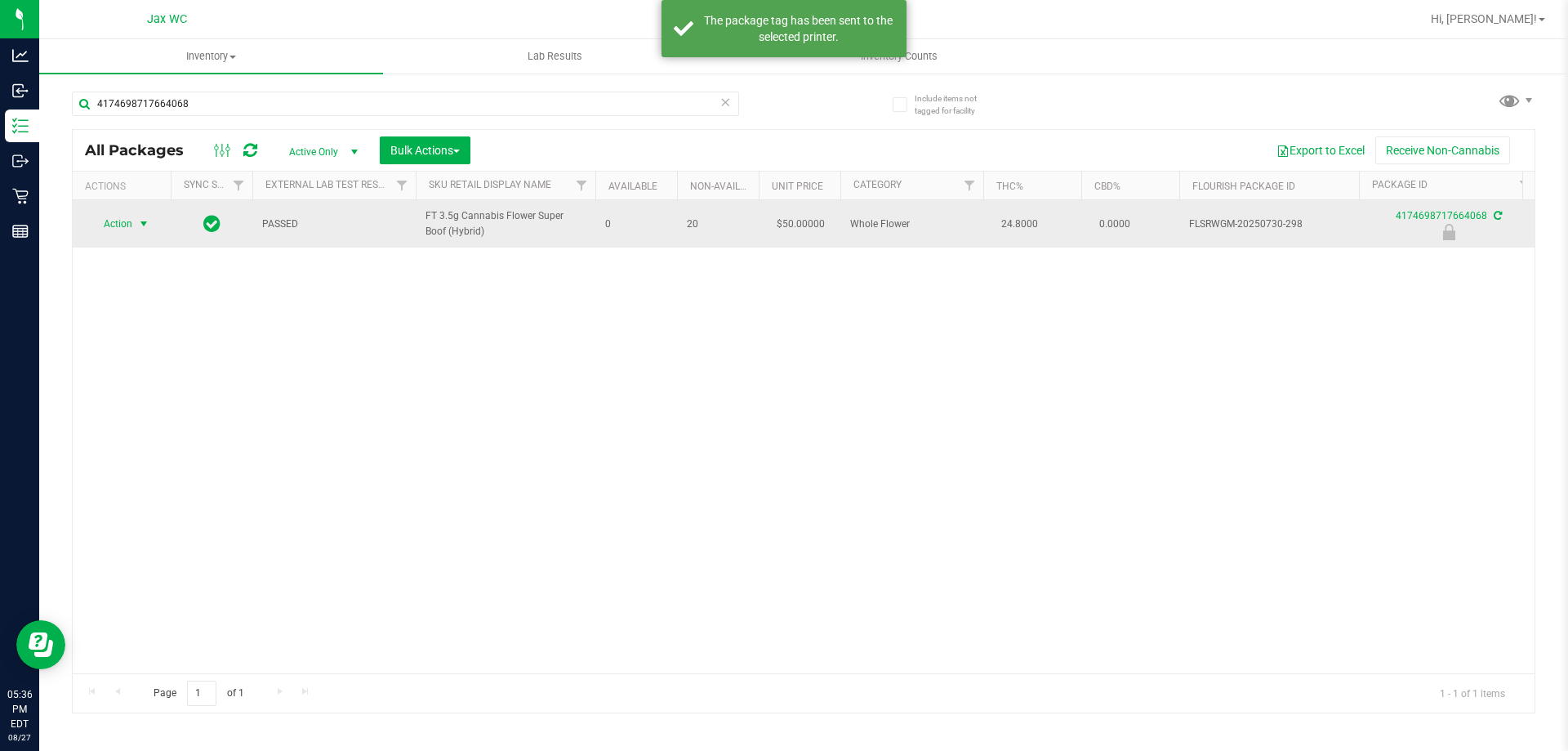
click at [119, 221] on span "Action" at bounding box center [111, 224] width 44 height 23
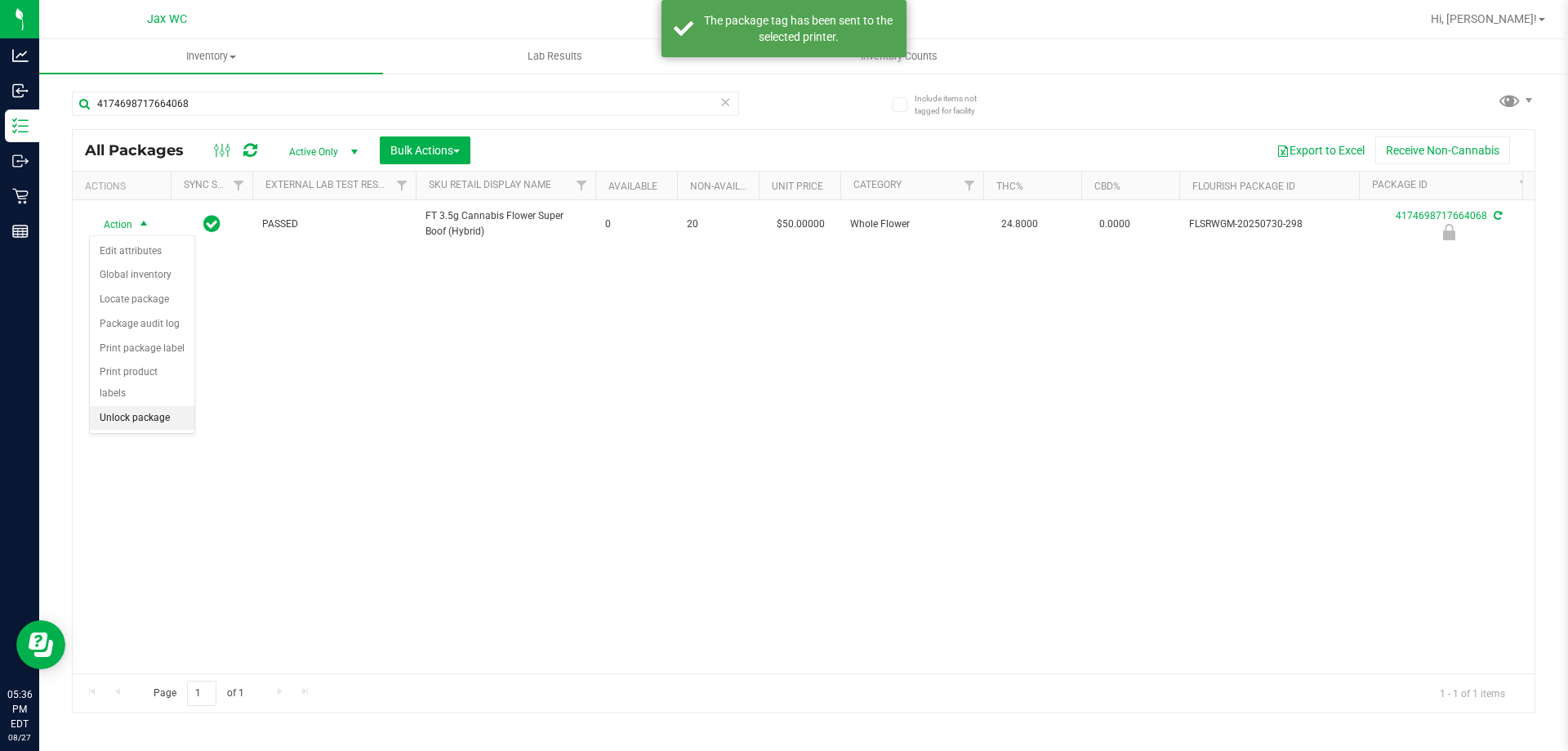
click at [165, 406] on li "Unlock package" at bounding box center [142, 418] width 105 height 25
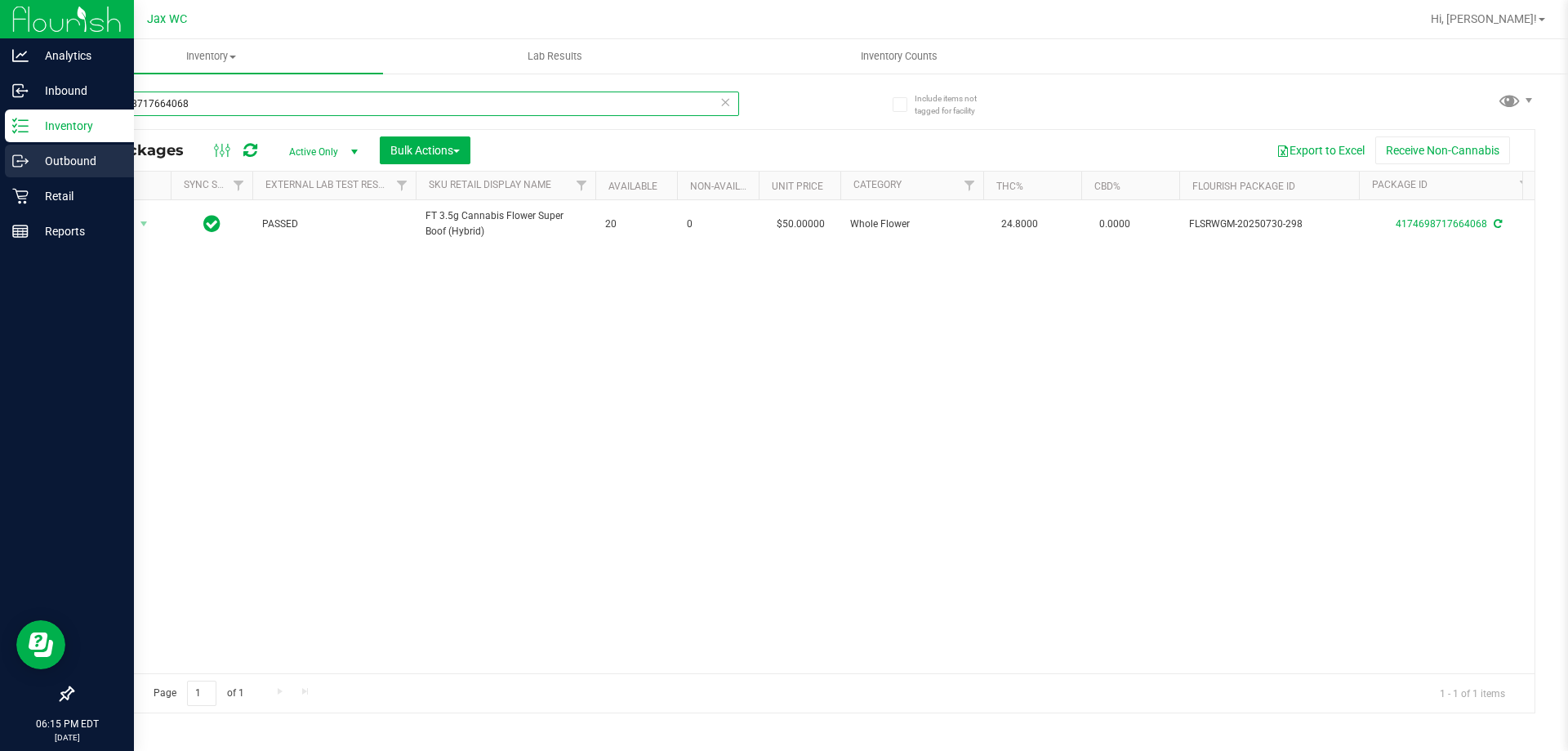
drag, startPoint x: 46, startPoint y: 106, endPoint x: 0, endPoint y: 172, distance: 80.4
click at [0, 173] on div "Analytics Inbound Inventory Outbound Retail Reports 06:15 PM EDT 08/27/2025 08/…" at bounding box center [784, 376] width 1568 height 751
type input "9120758314247117"
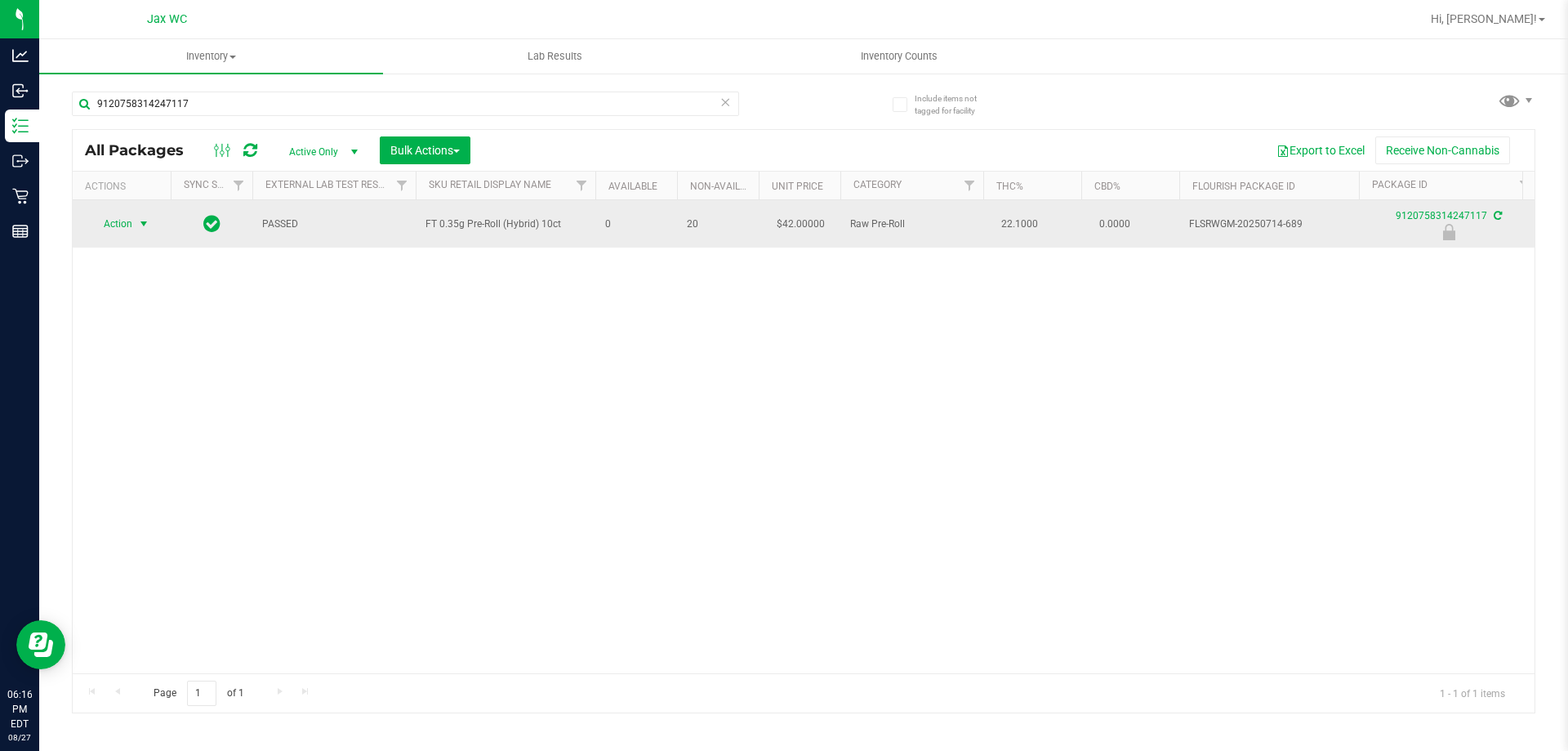
click at [117, 223] on span "Action" at bounding box center [111, 224] width 44 height 23
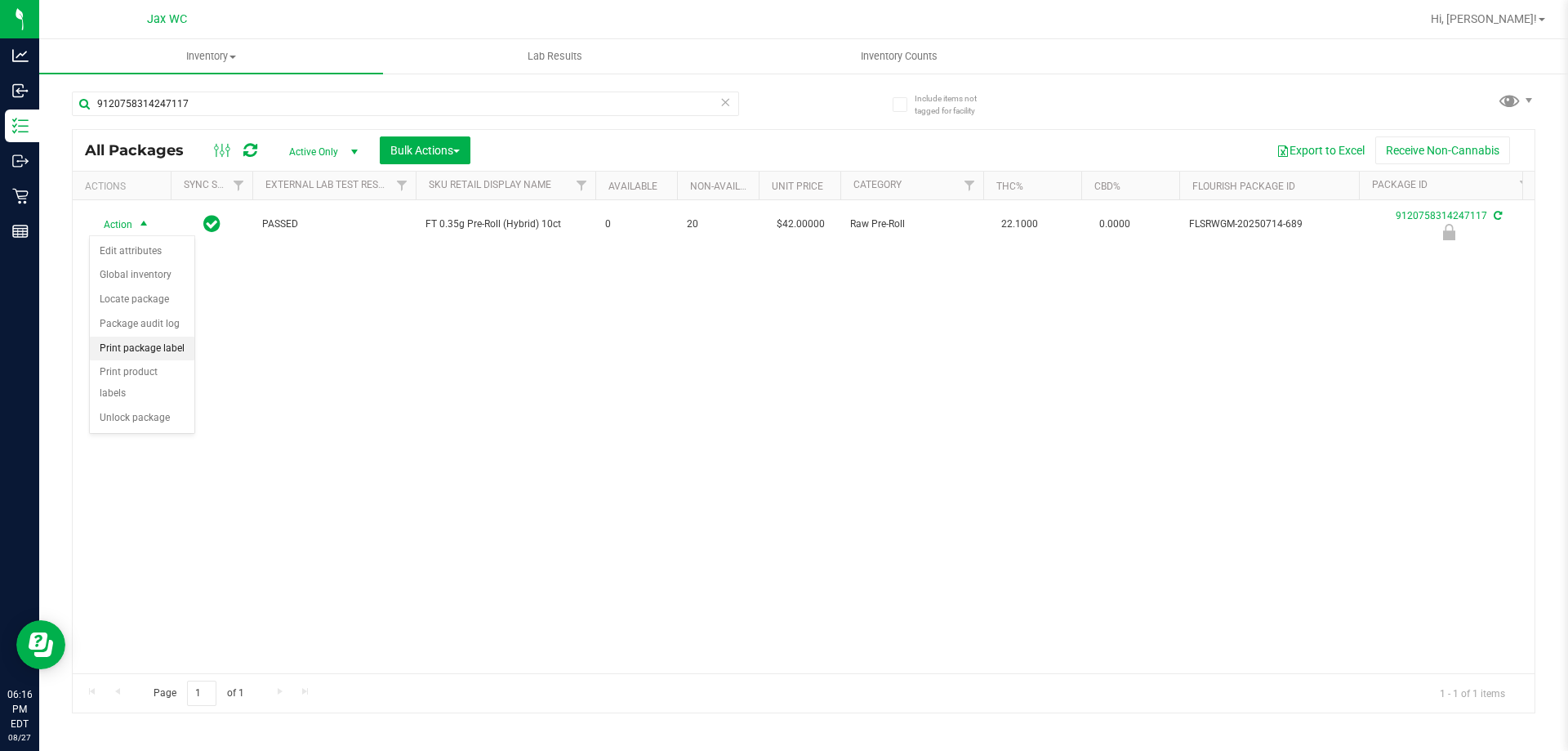
click at [169, 355] on li "Print package label" at bounding box center [142, 349] width 105 height 25
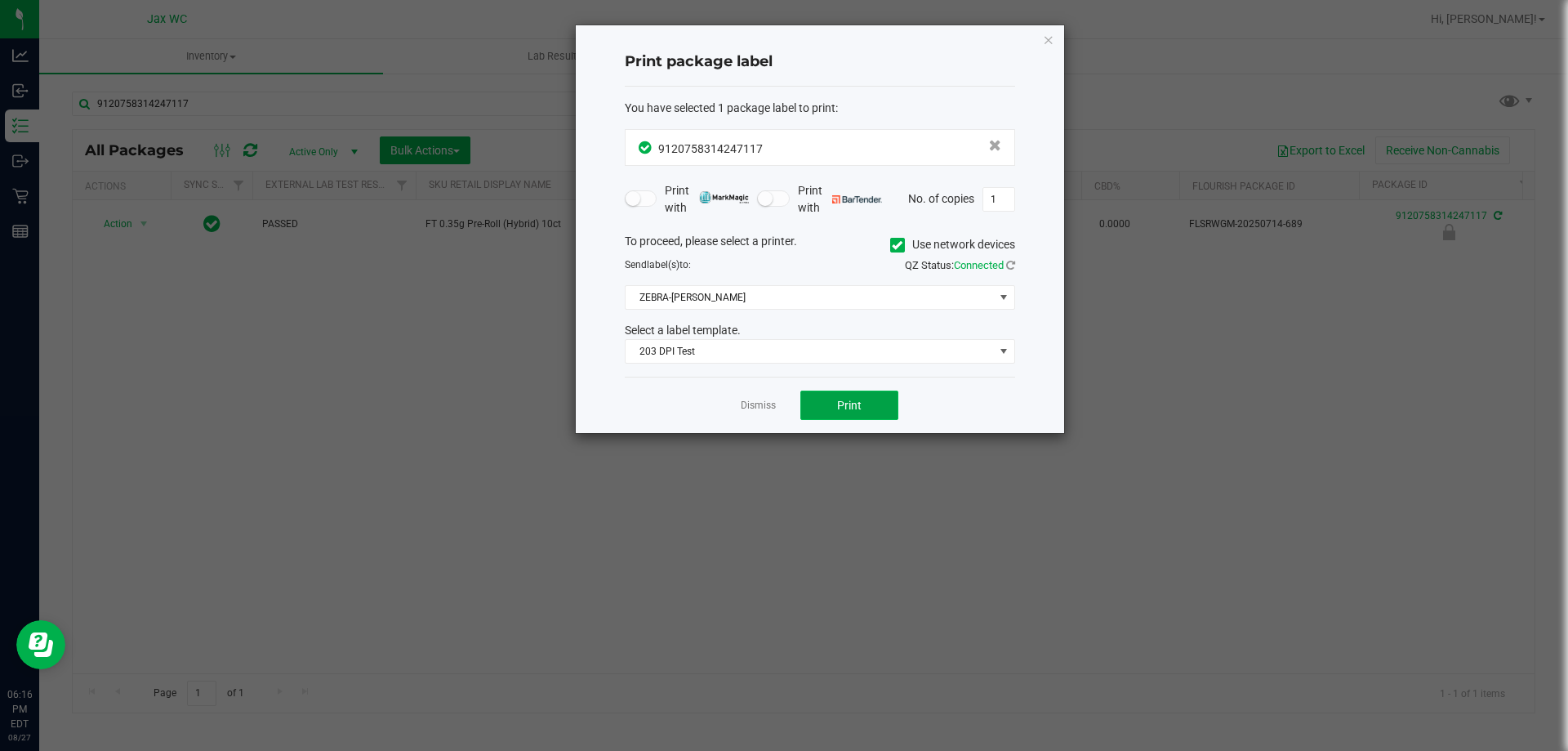
click at [839, 414] on button "Print" at bounding box center [849, 405] width 98 height 30
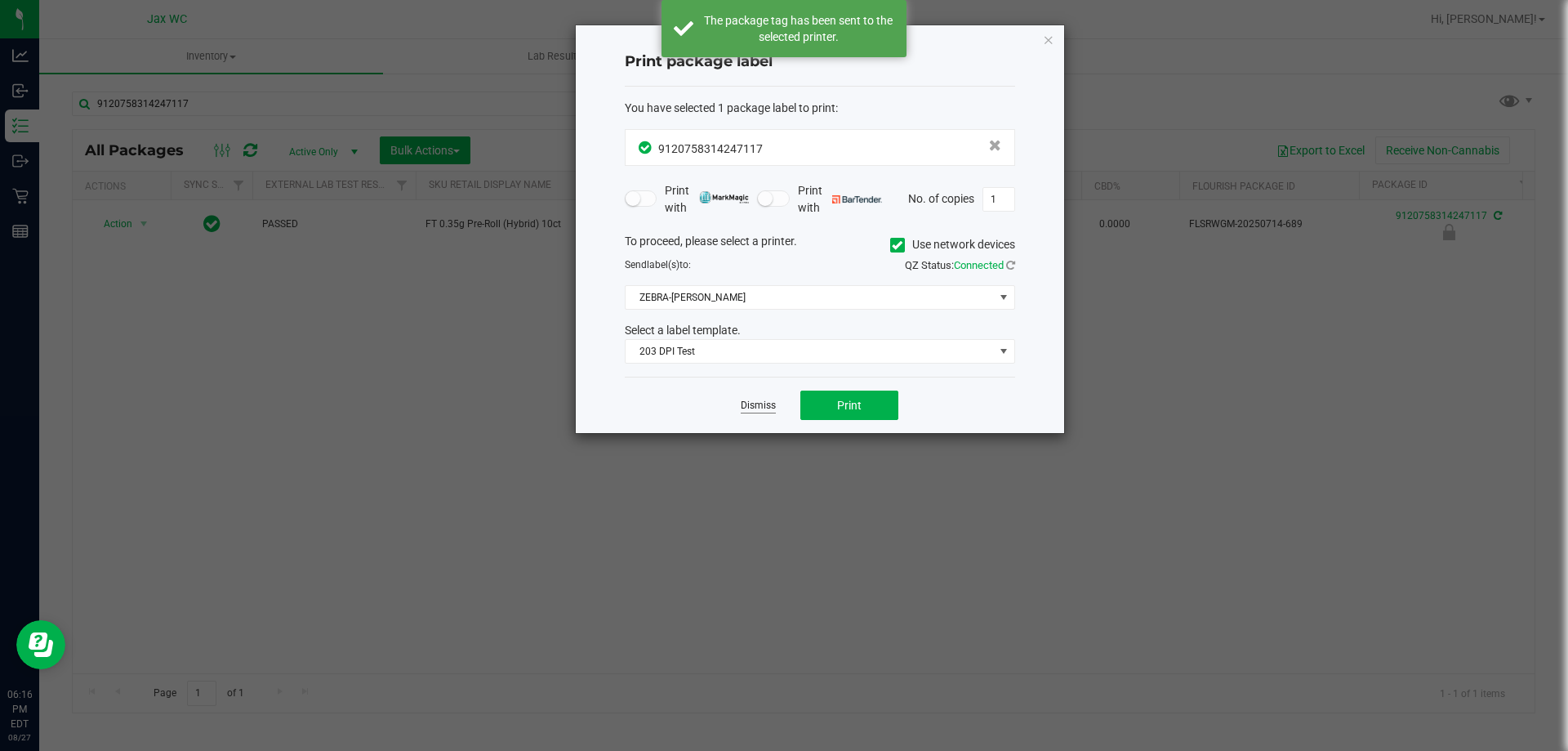
click at [751, 406] on link "Dismiss" at bounding box center [758, 405] width 35 height 14
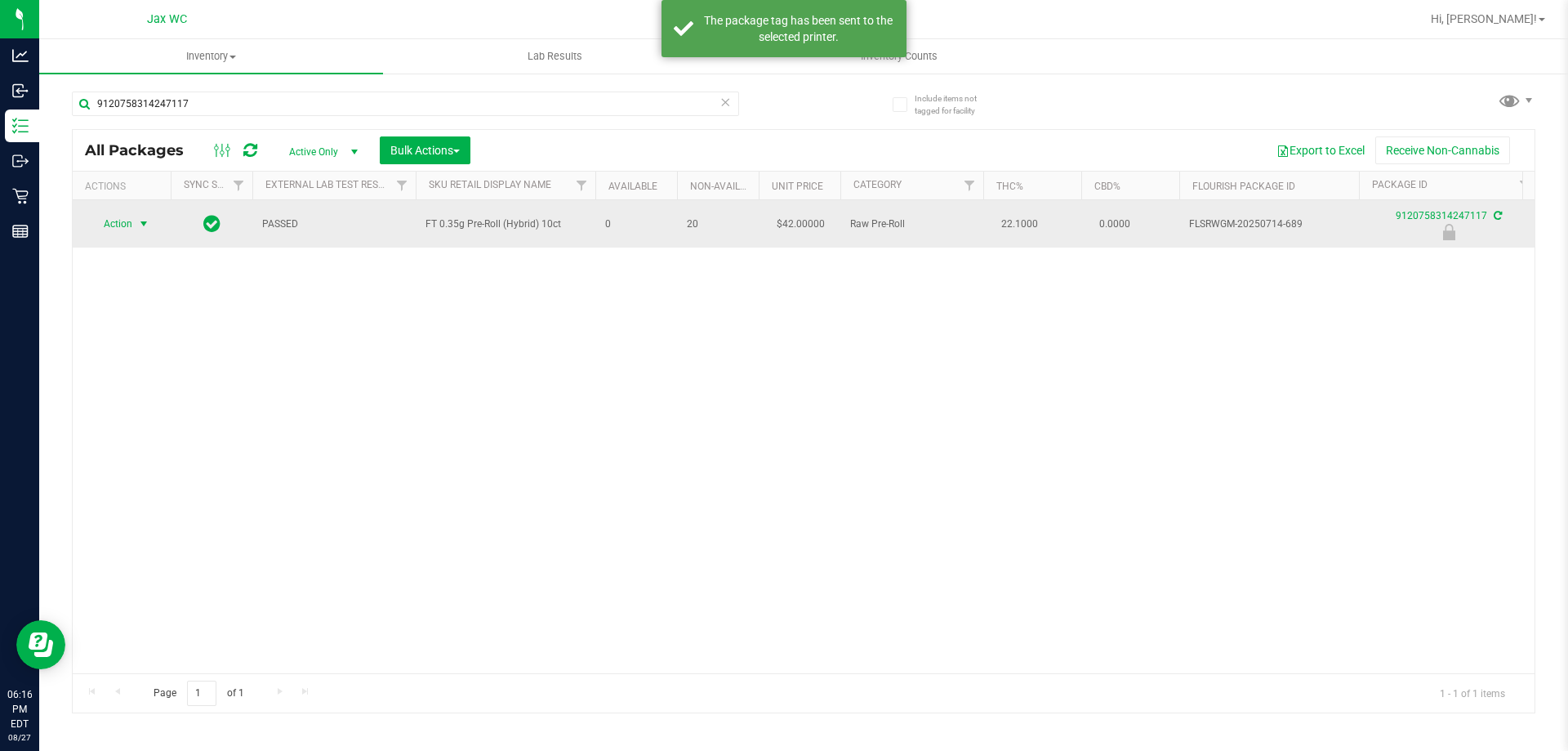
click at [143, 221] on span "select" at bounding box center [144, 224] width 13 height 13
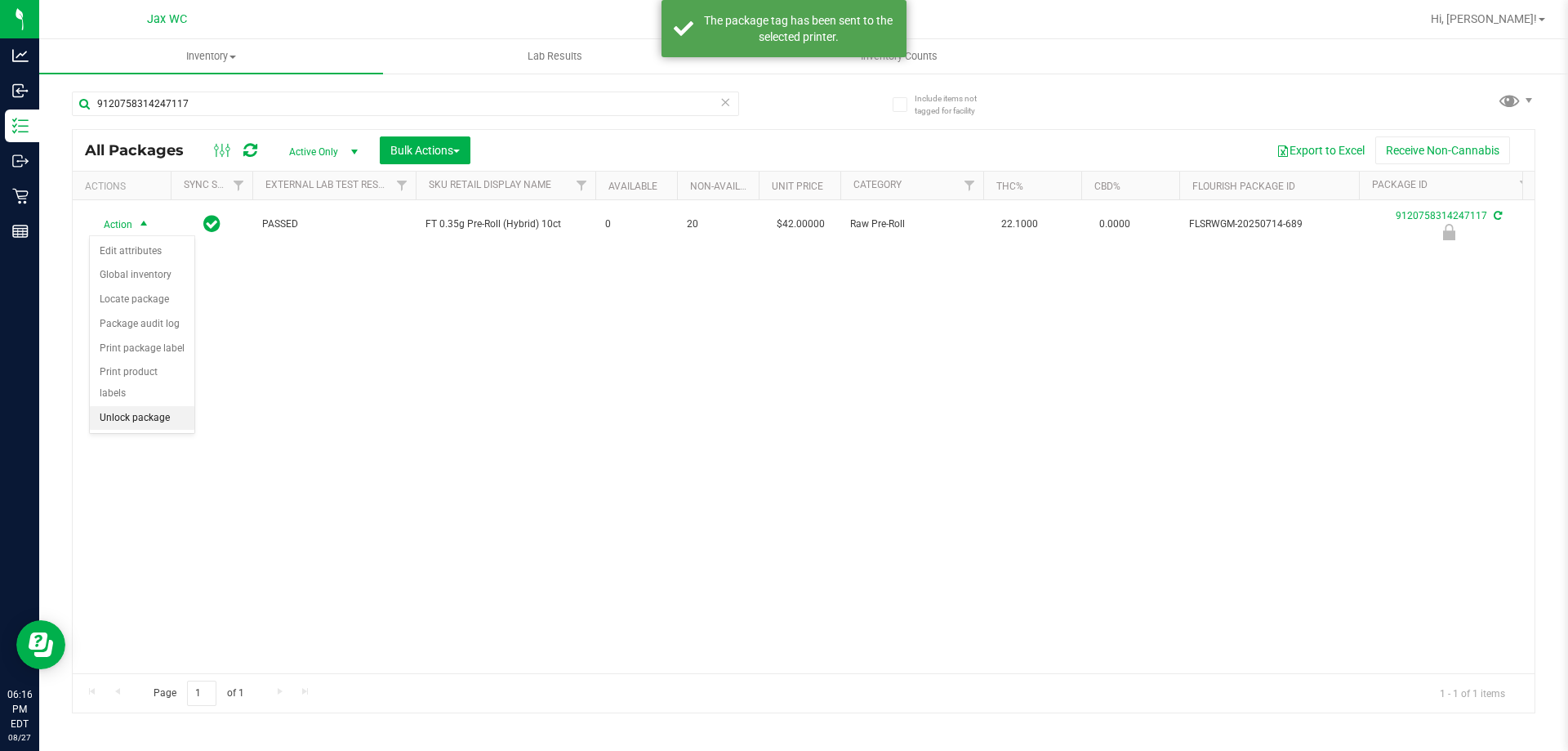
click at [174, 406] on li "Unlock package" at bounding box center [142, 418] width 105 height 25
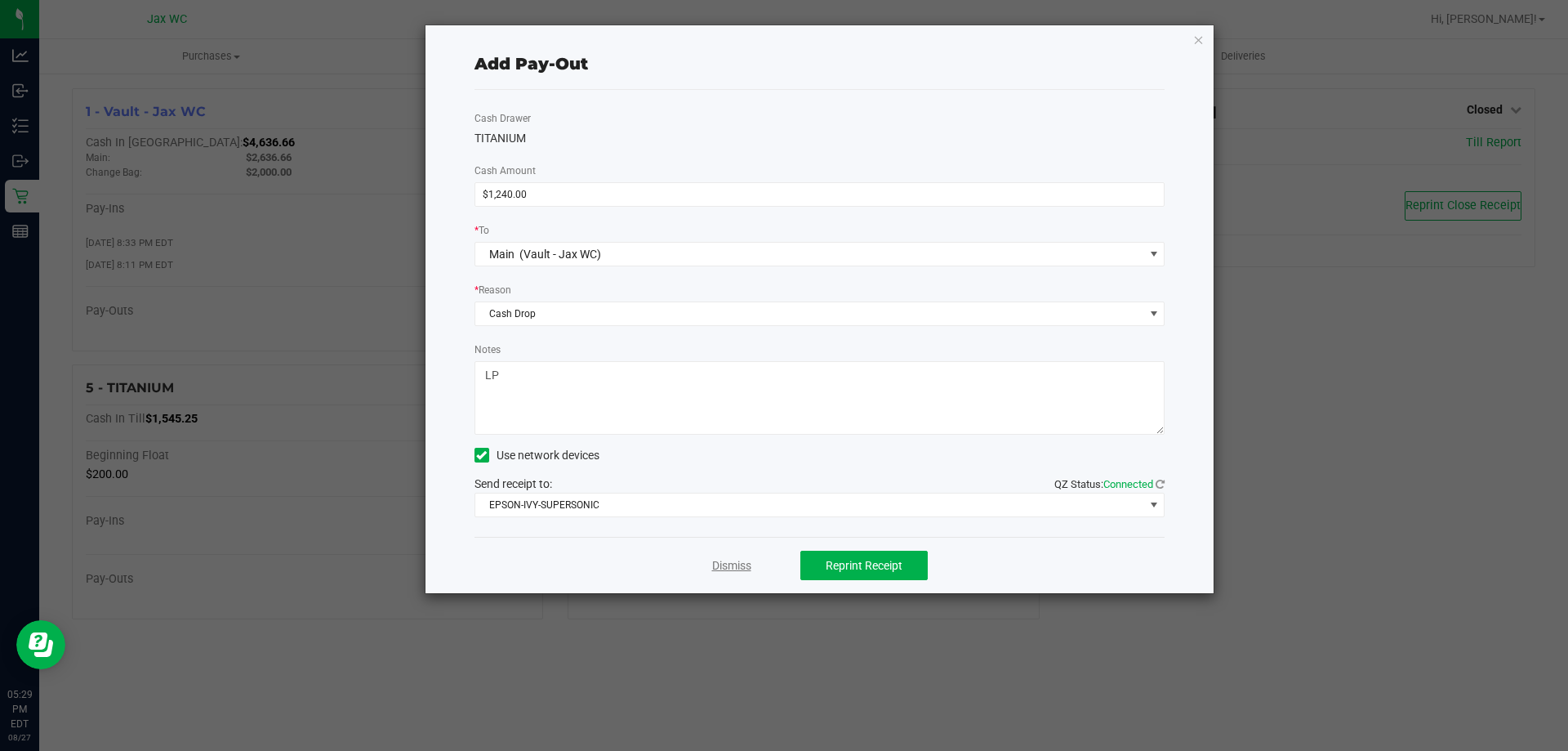
click at [735, 565] on link "Dismiss" at bounding box center [731, 565] width 39 height 17
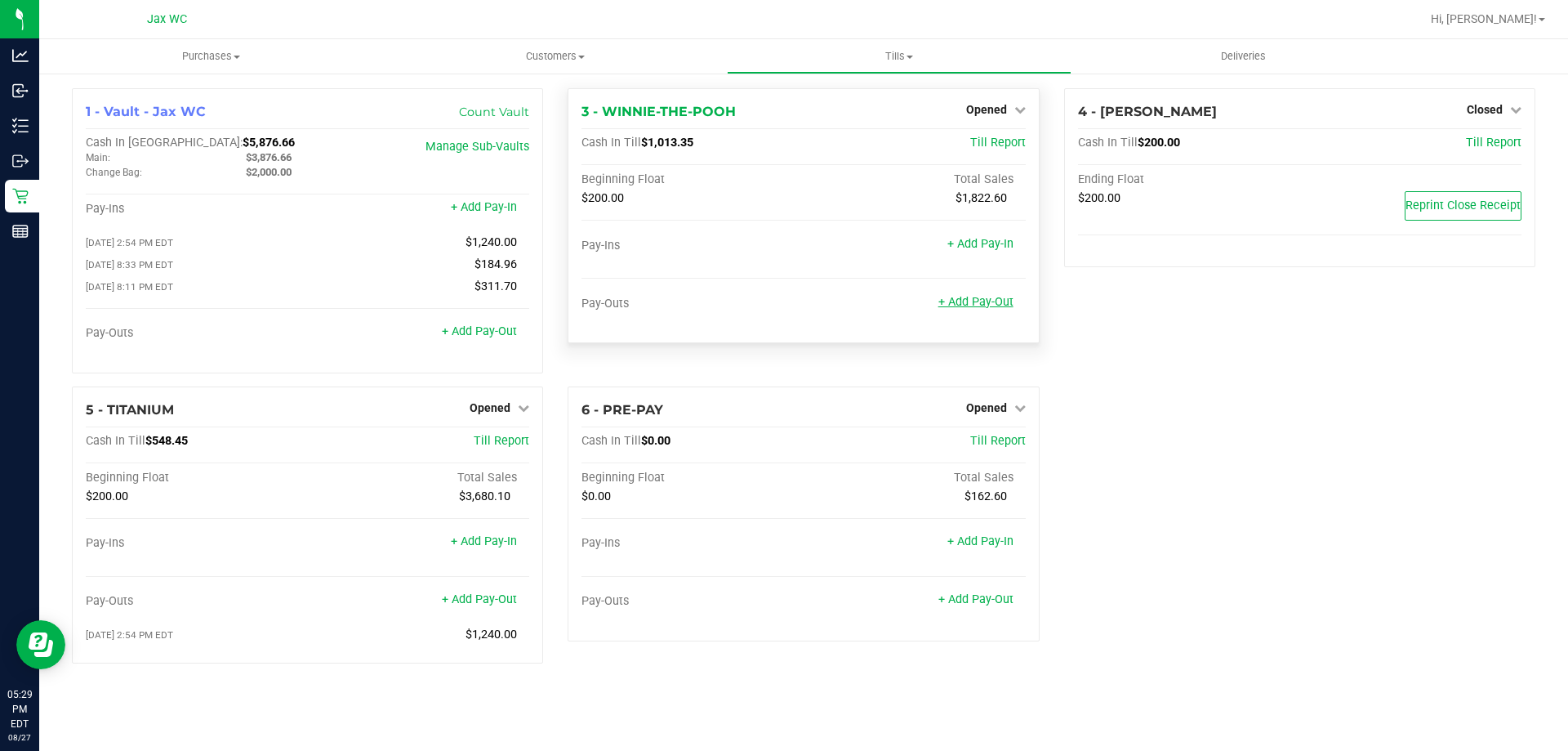
click at [985, 304] on link "+ Add Pay-Out" at bounding box center [976, 301] width 75 height 14
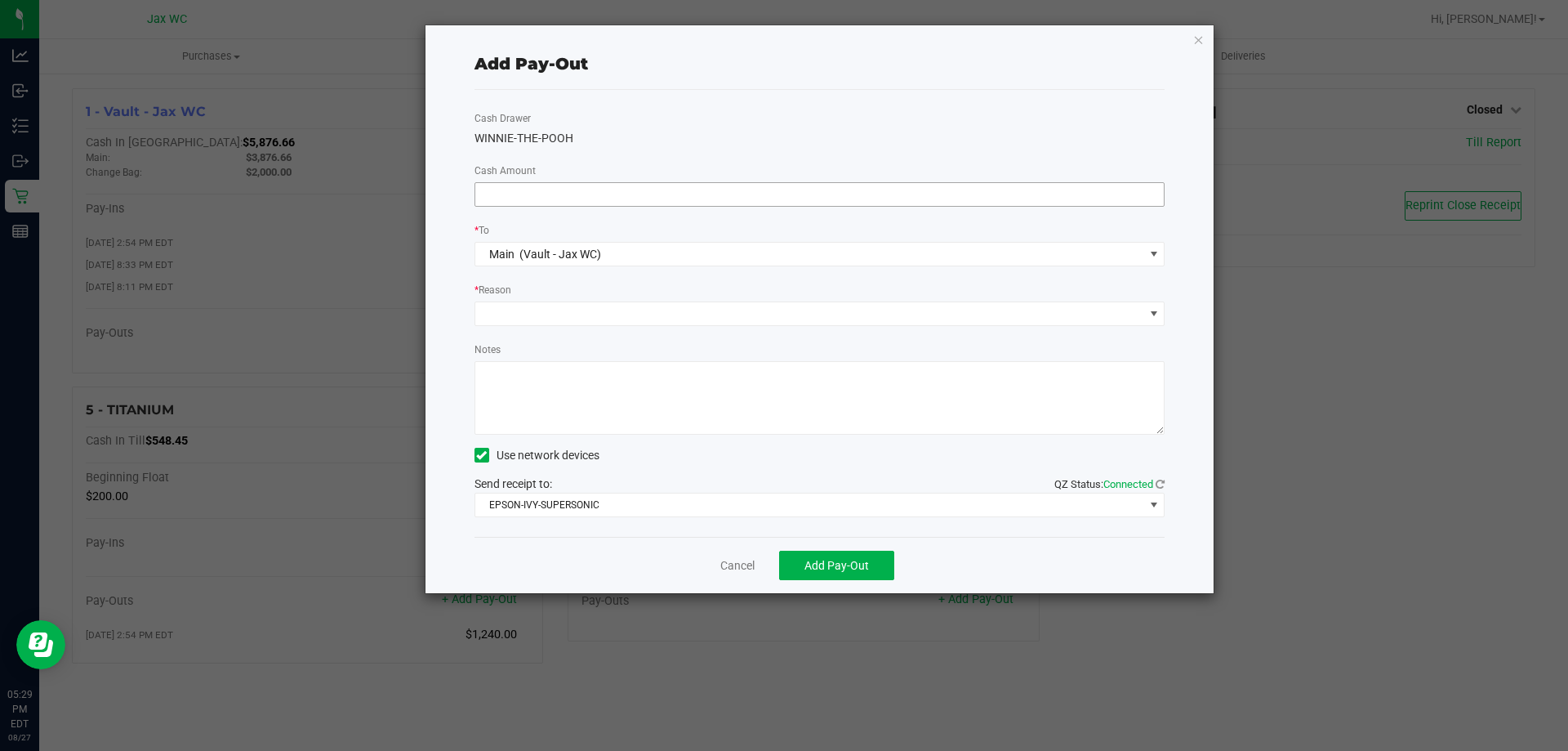
click at [1042, 194] on input at bounding box center [820, 194] width 689 height 23
type input "$730.00"
click at [764, 312] on span at bounding box center [810, 314] width 669 height 23
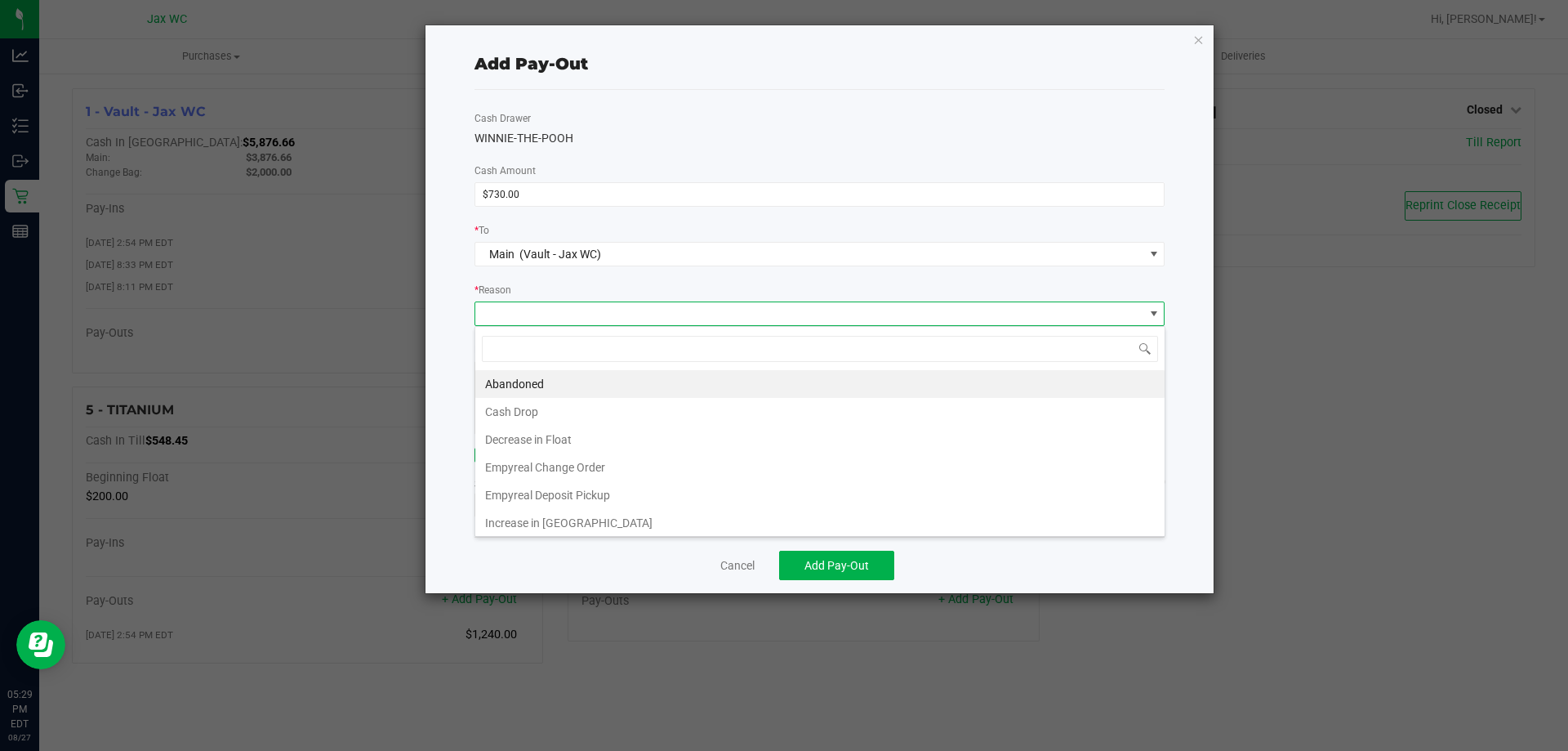
scroll to position [25, 690]
click at [574, 407] on li "Cash Drop" at bounding box center [820, 411] width 689 height 28
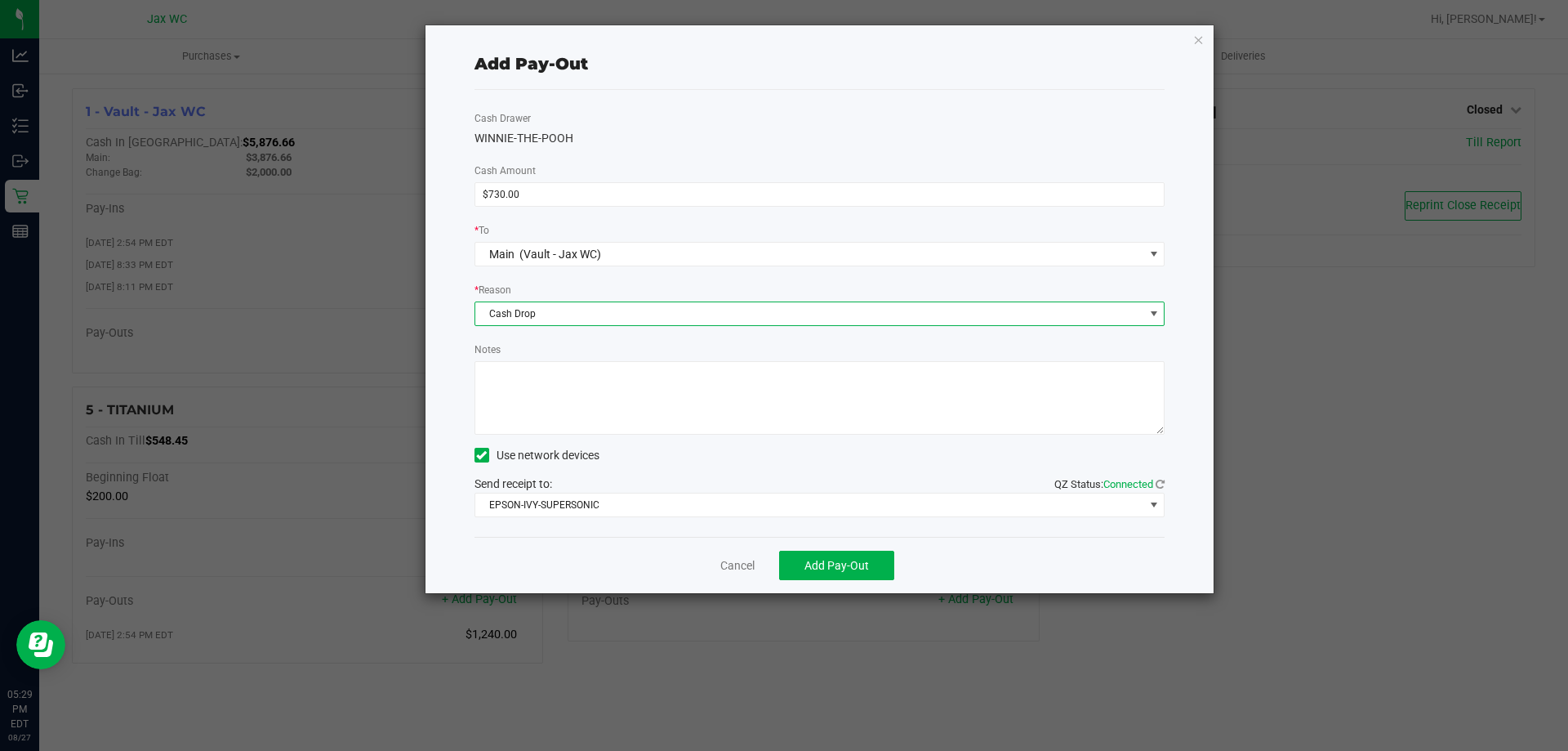
click at [550, 362] on textarea "Notes" at bounding box center [820, 397] width 691 height 73
type textarea "cash drop-ss"
click at [834, 566] on span "Add Pay-Out" at bounding box center [837, 565] width 65 height 13
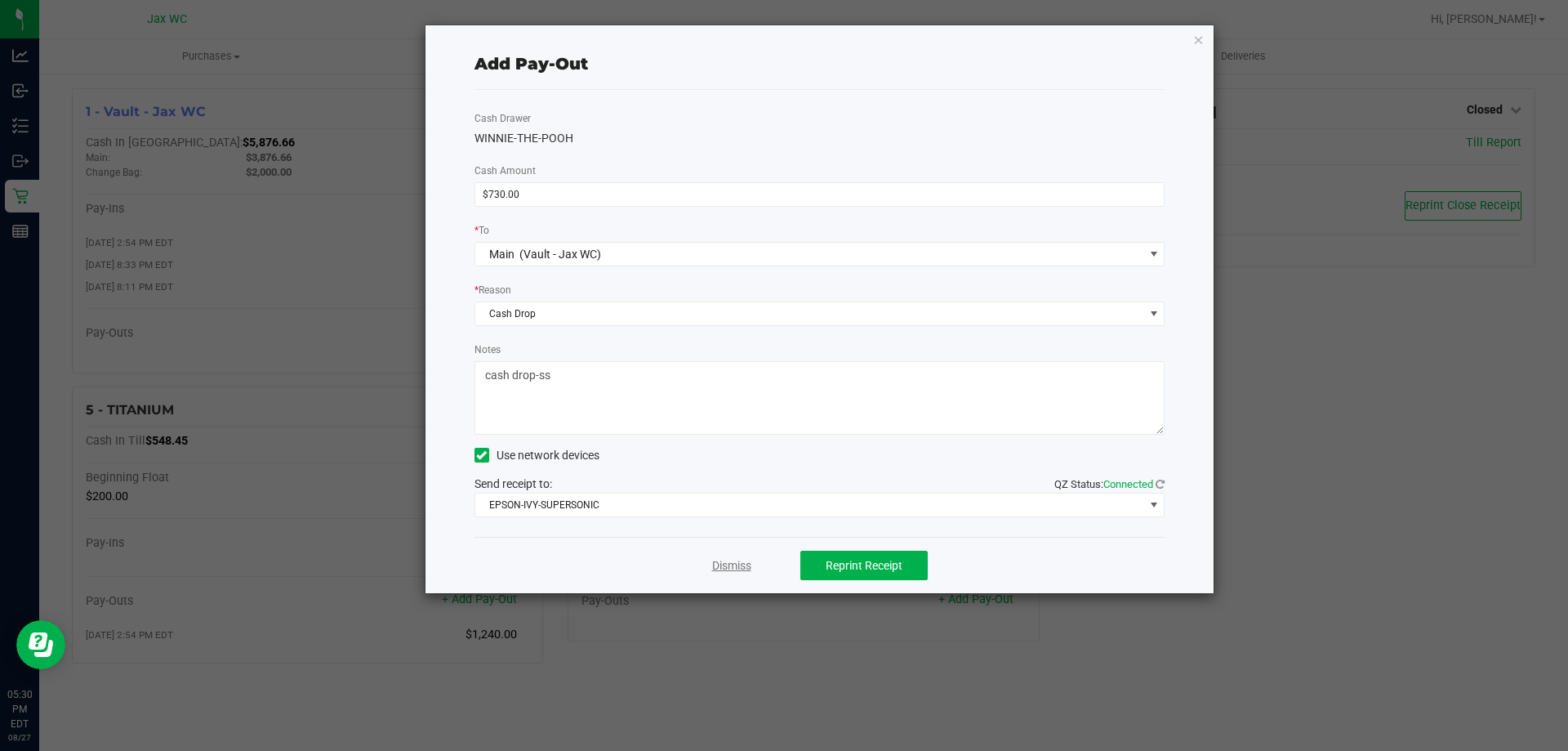
click at [734, 563] on link "Dismiss" at bounding box center [731, 565] width 39 height 17
